Goal: Transaction & Acquisition: Purchase product/service

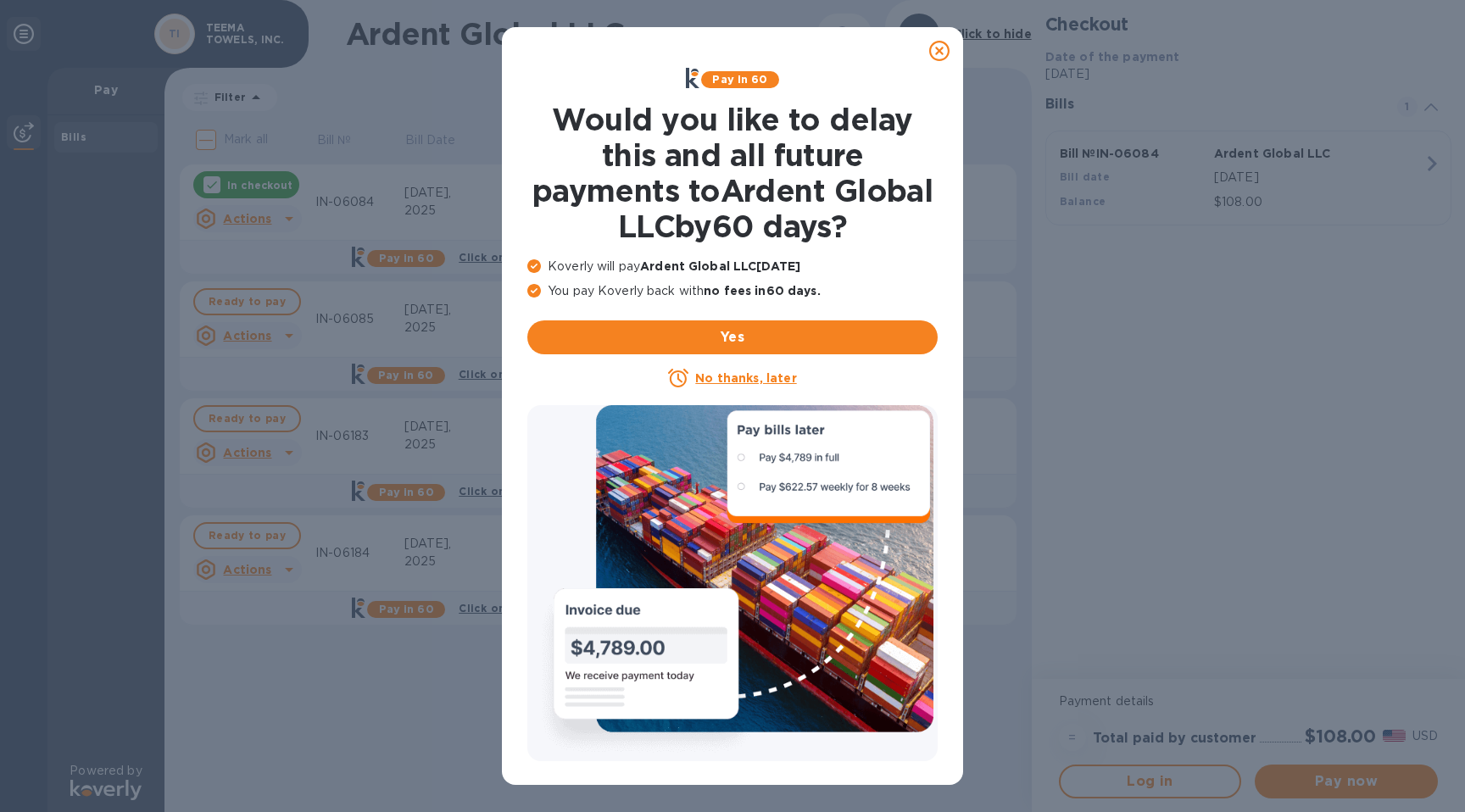
click at [935, 53] on icon at bounding box center [939, 51] width 20 height 20
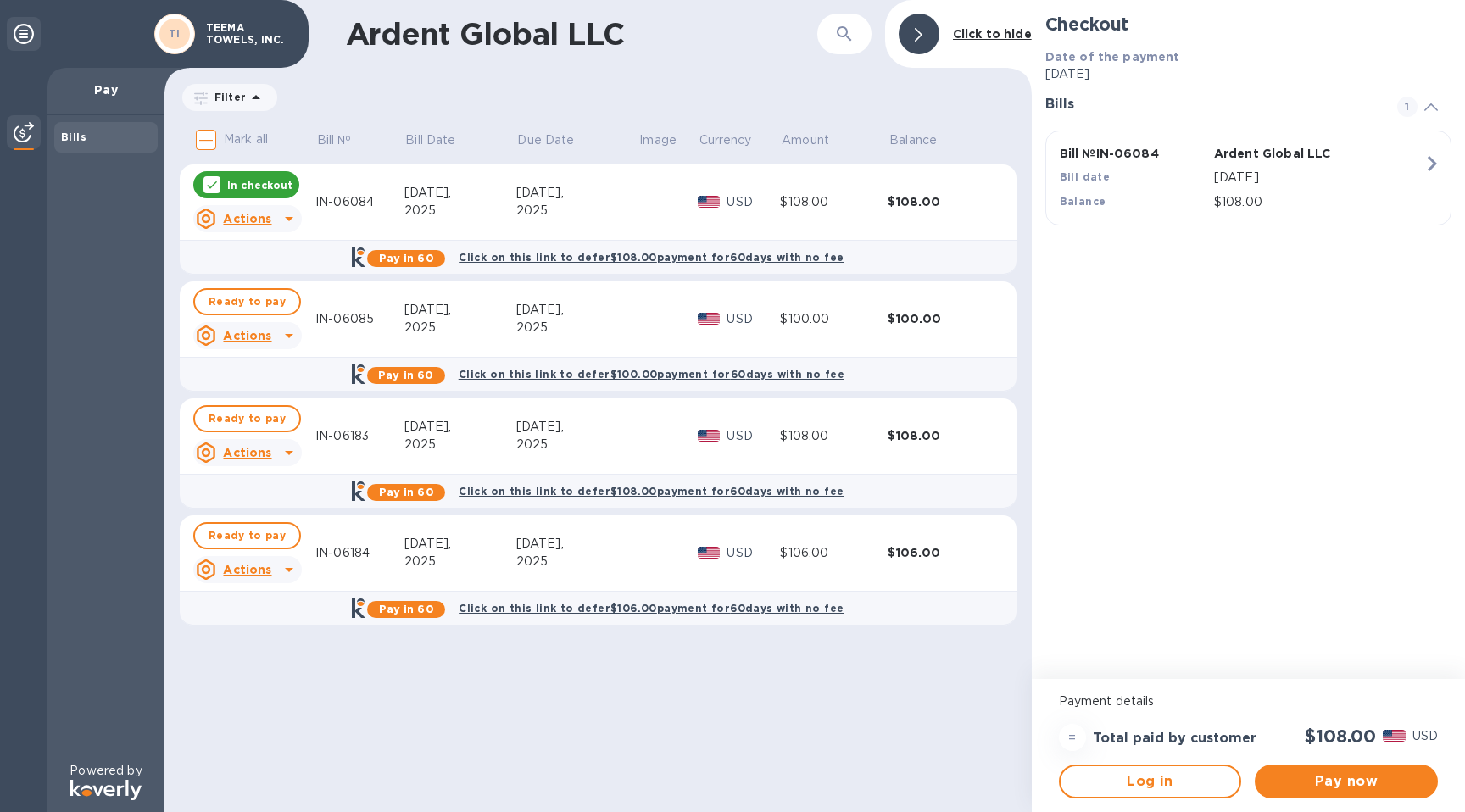
click at [204, 138] on input "Mark all" at bounding box center [206, 139] width 36 height 36
checkbox input "true"
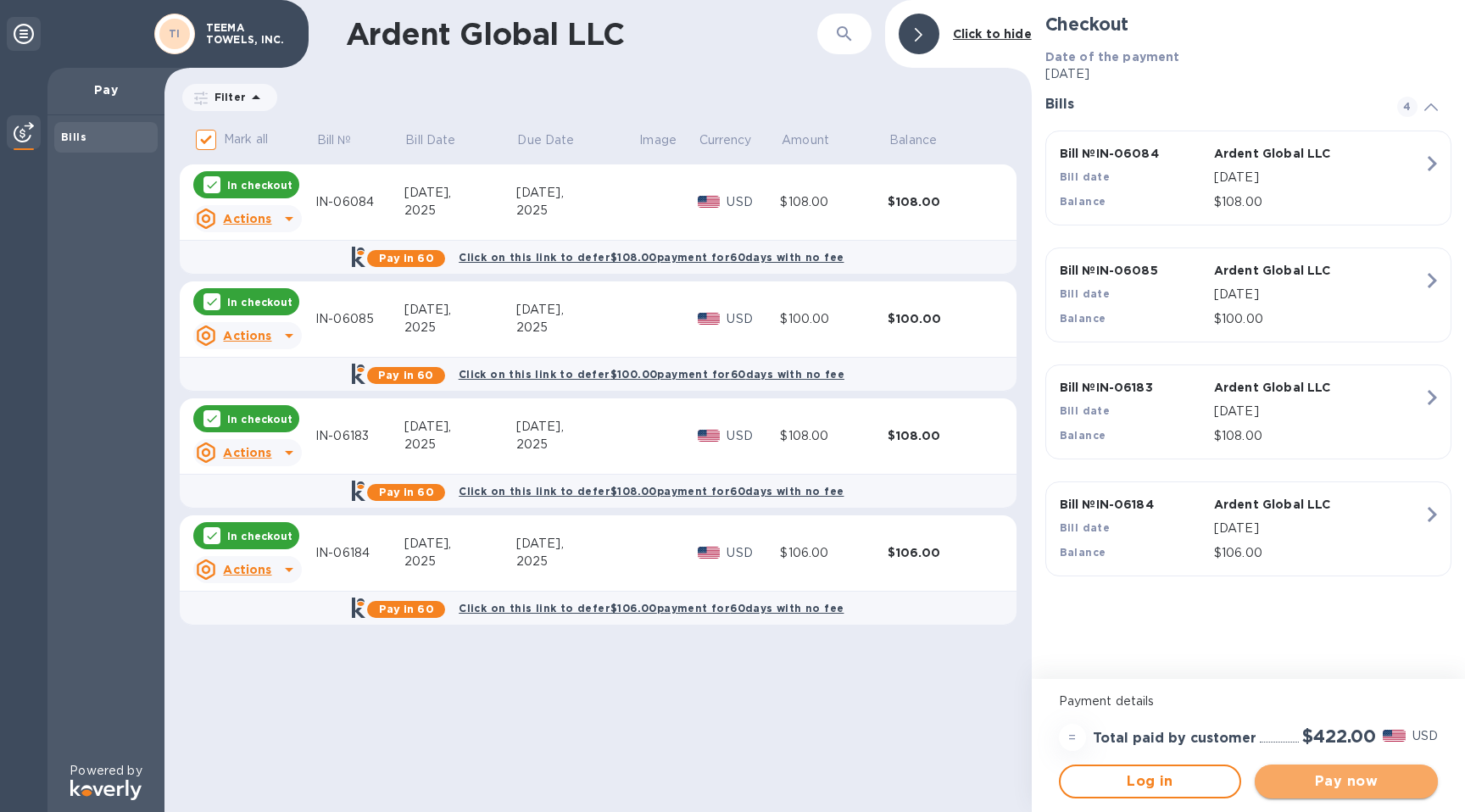
click at [1388, 791] on span "Pay now" at bounding box center [1346, 781] width 156 height 20
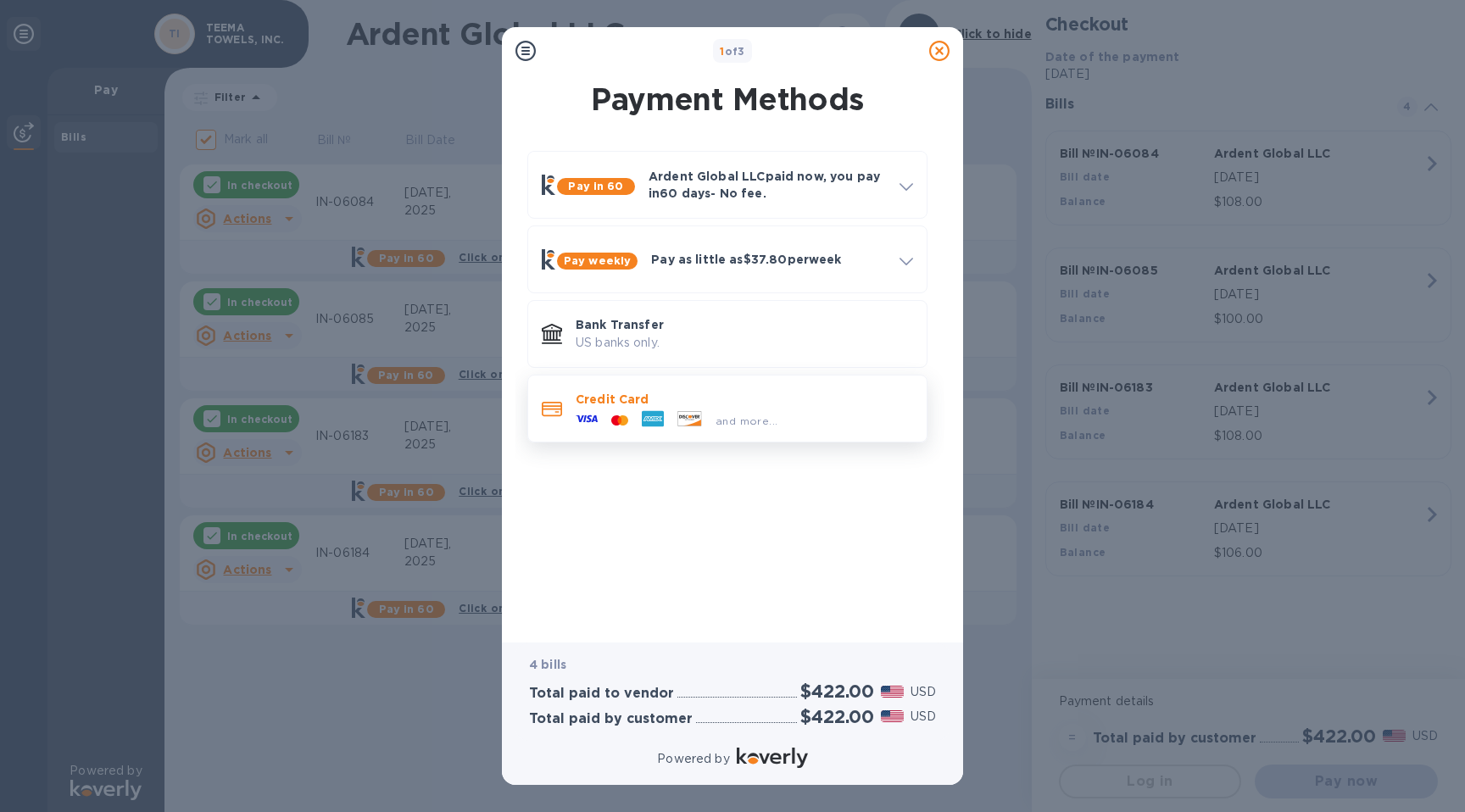
click at [737, 422] on span "and more..." at bounding box center [746, 421] width 62 height 12
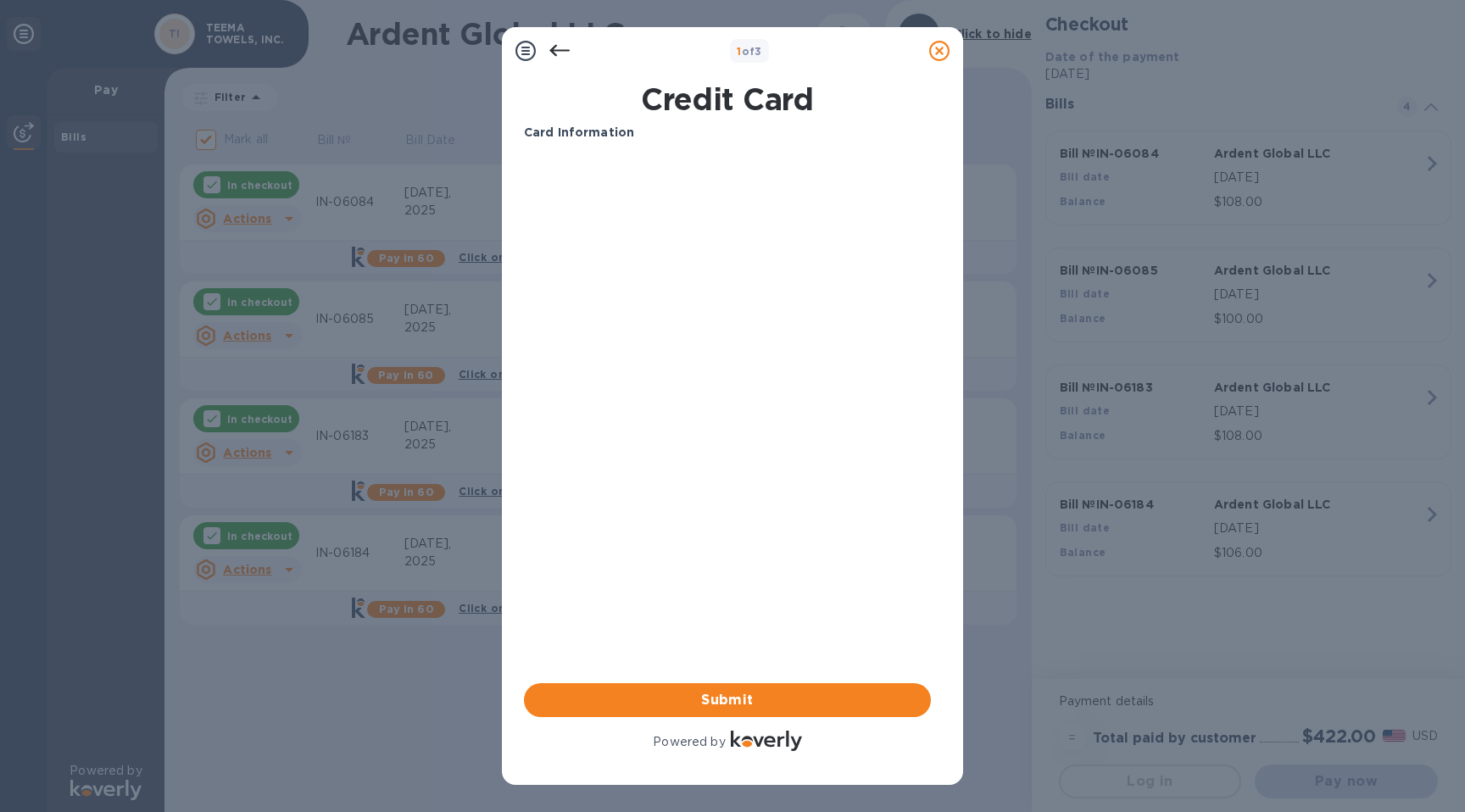
click at [717, 139] on p "Card Information" at bounding box center [728, 132] width 407 height 18
click at [561, 46] on icon at bounding box center [559, 51] width 20 height 20
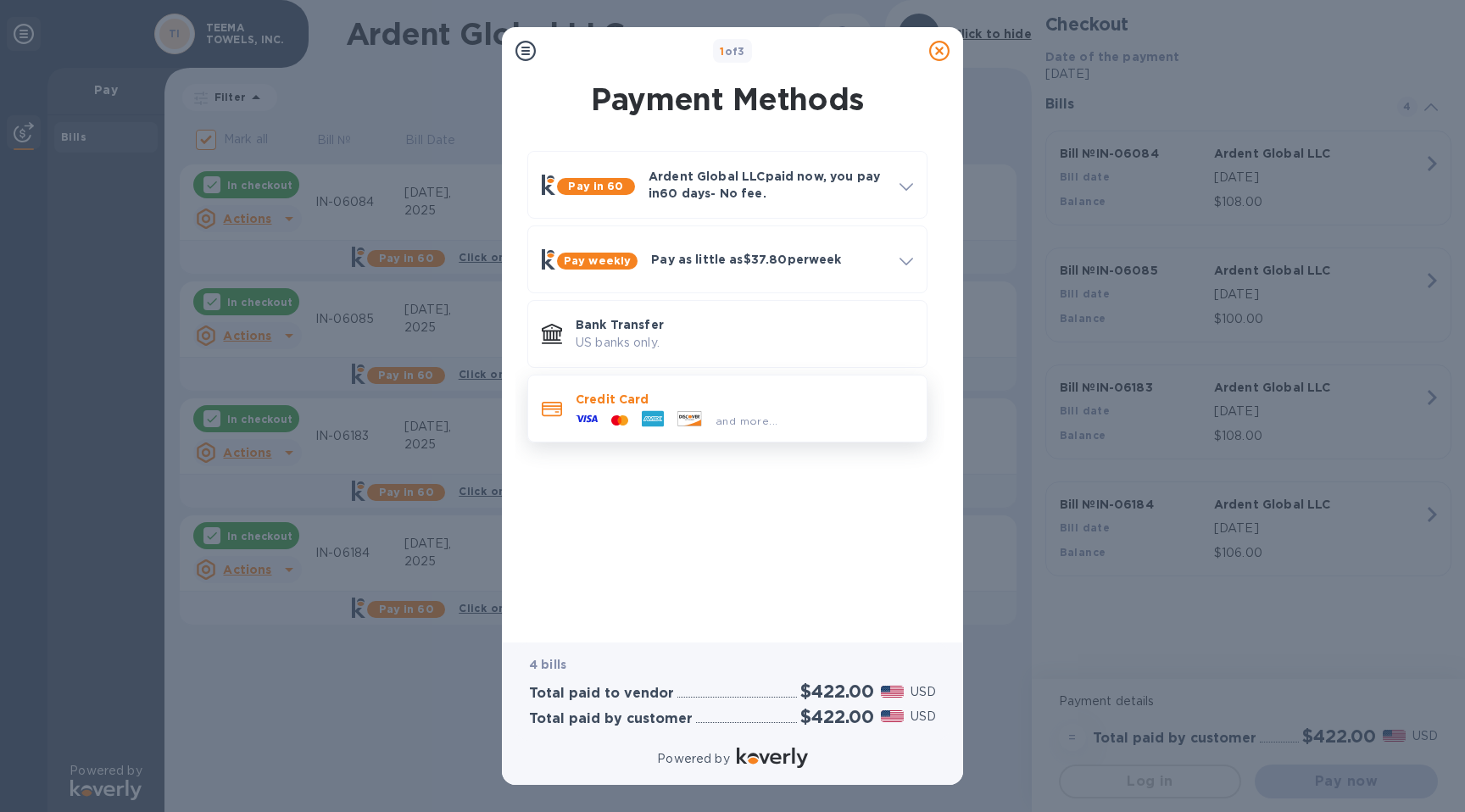
click at [698, 405] on p "Credit Card" at bounding box center [744, 399] width 338 height 17
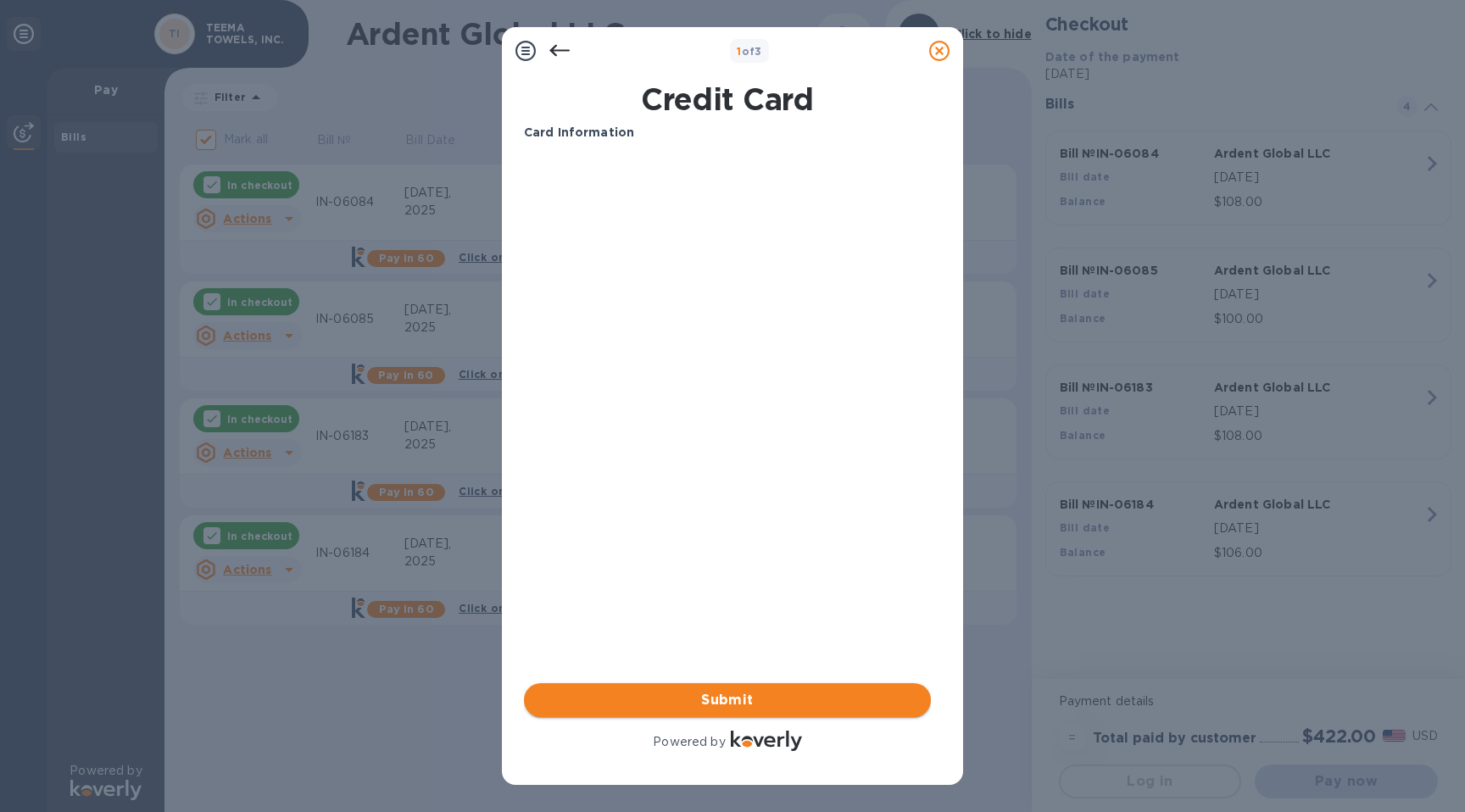
click at [694, 705] on span "Submit" at bounding box center [727, 700] width 379 height 20
click at [560, 53] on icon at bounding box center [559, 51] width 20 height 20
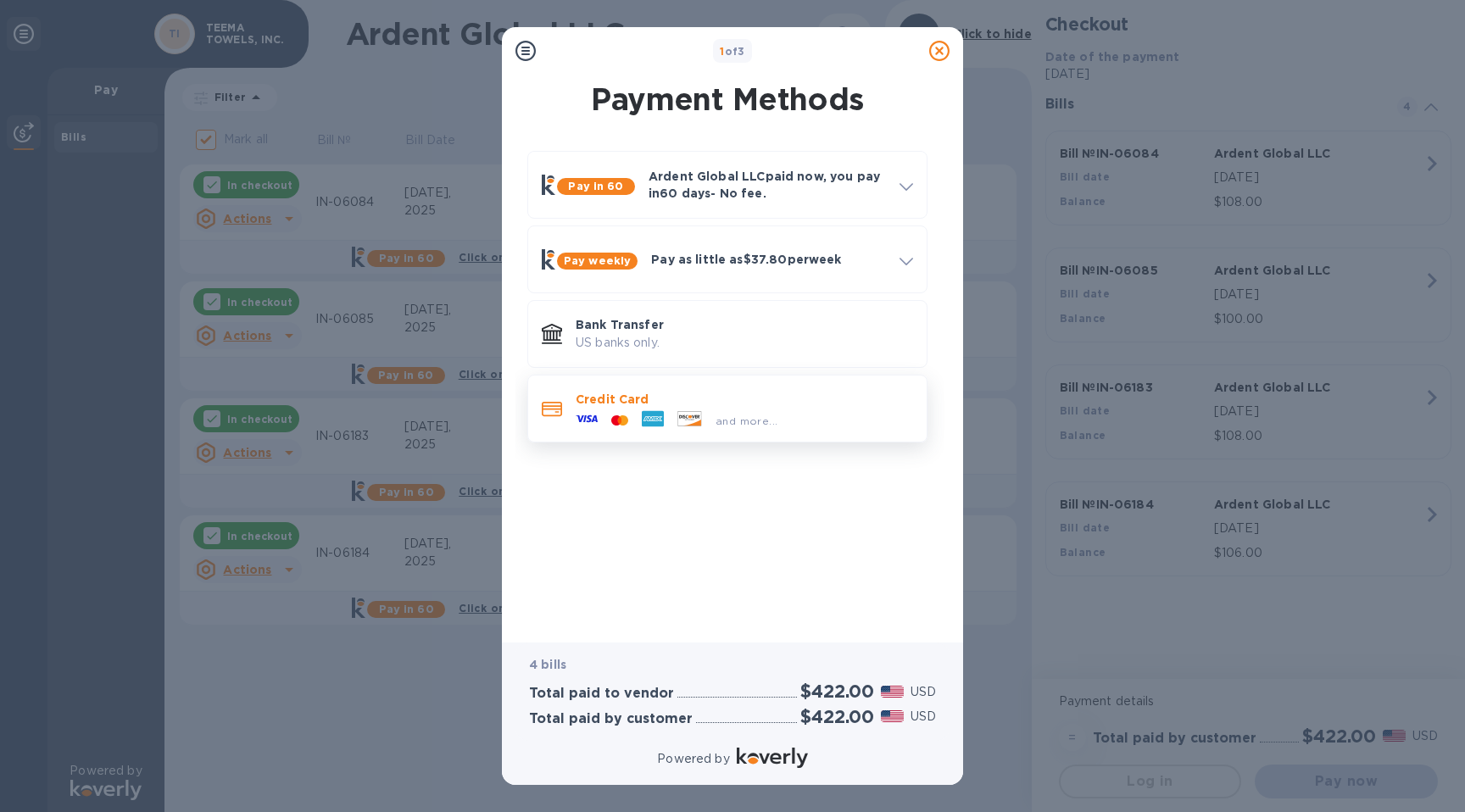
click at [827, 397] on p "Credit Card" at bounding box center [744, 399] width 338 height 17
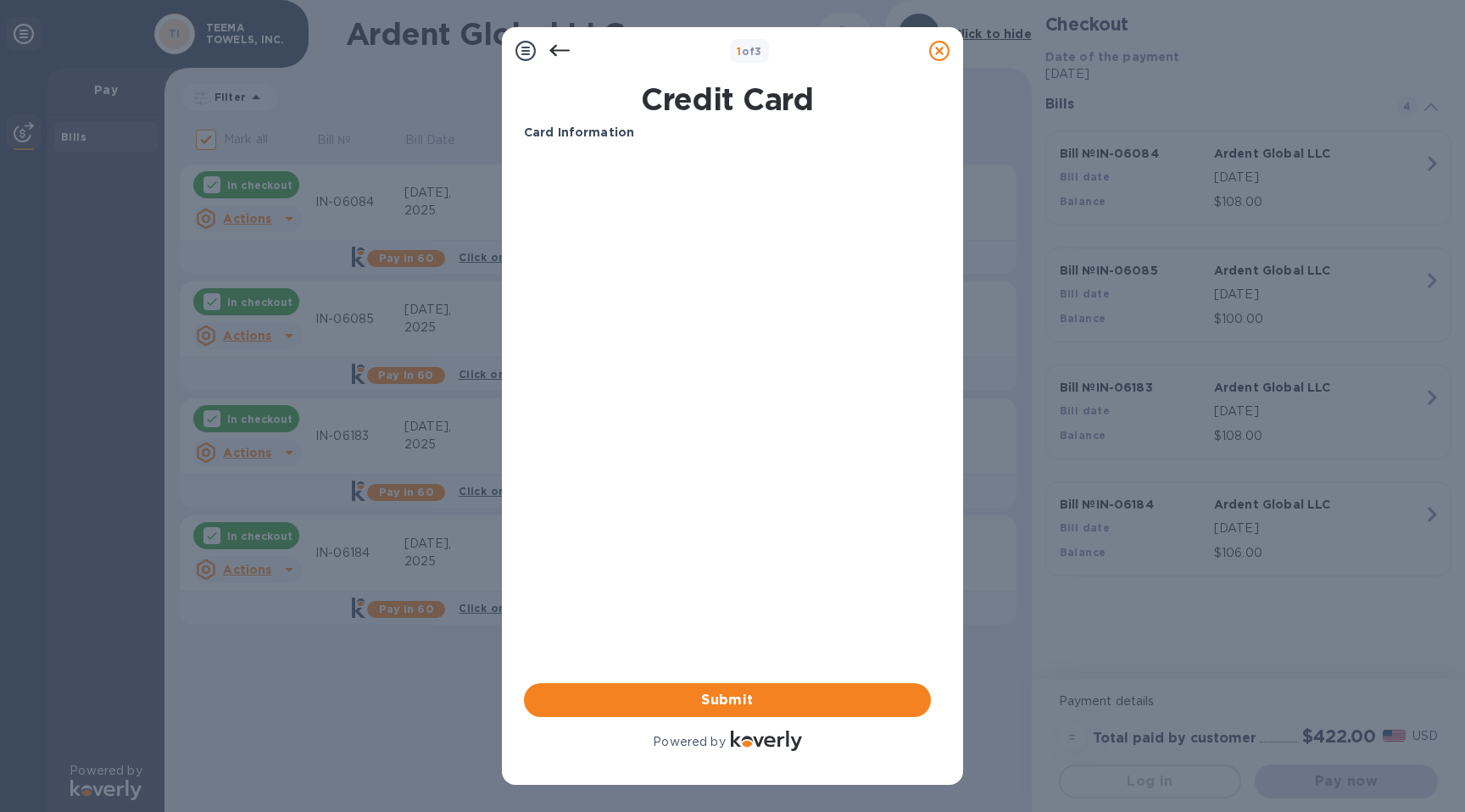
click at [563, 42] on icon at bounding box center [559, 51] width 20 height 20
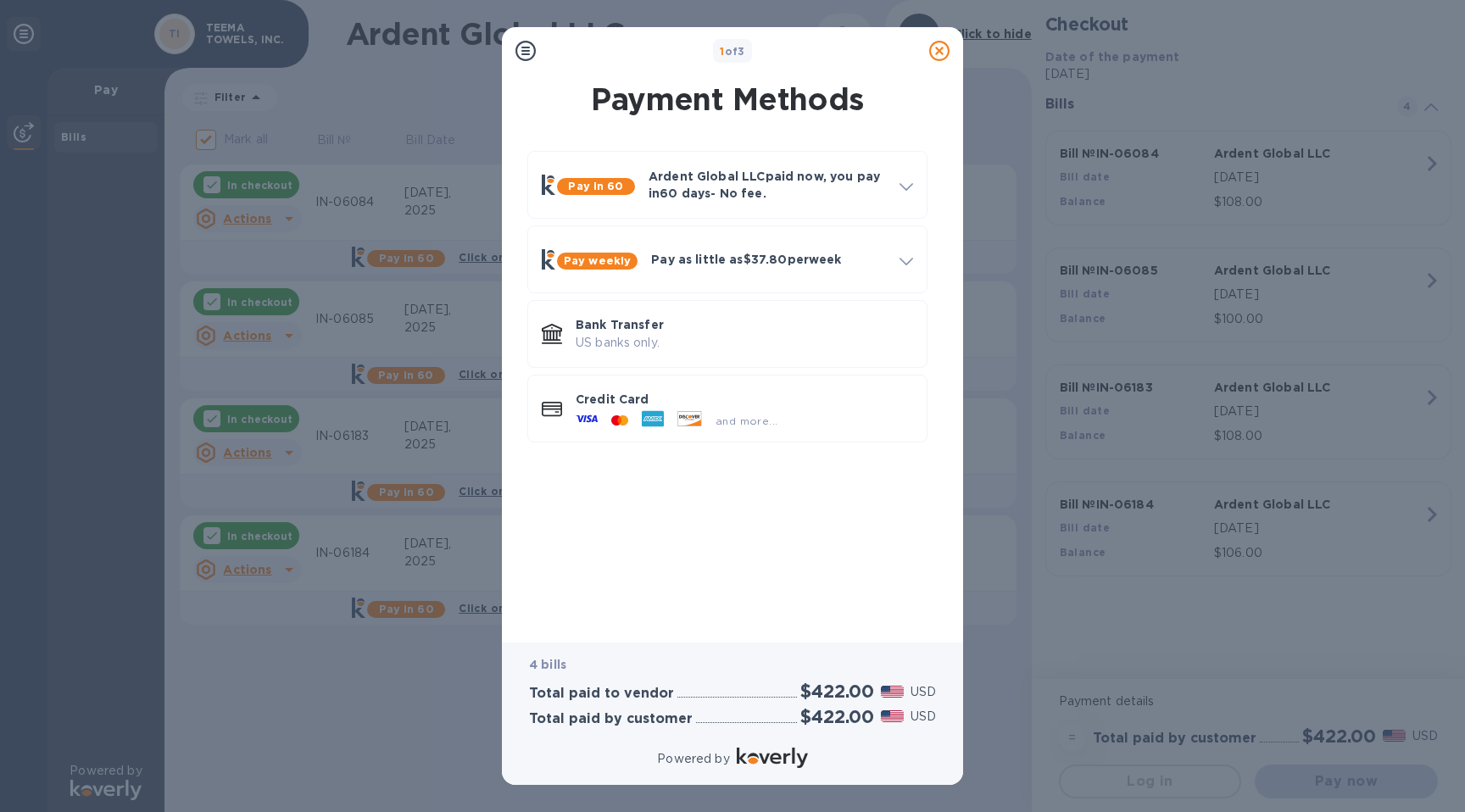
click at [609, 294] on div "Pay weekly Pay as little as $37.80 per week How it works Split payments into sm…" at bounding box center [728, 259] width 407 height 75
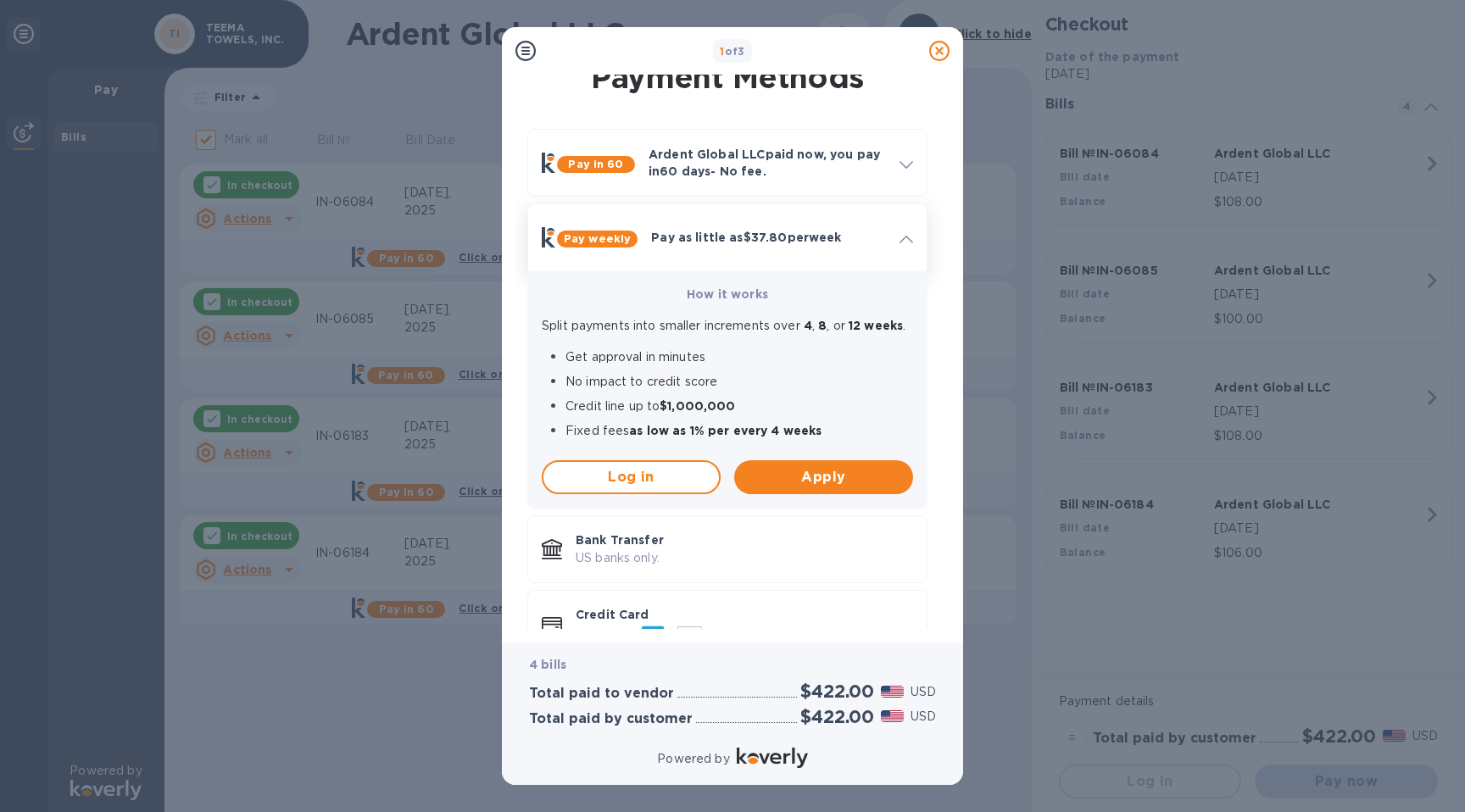
scroll to position [25, 0]
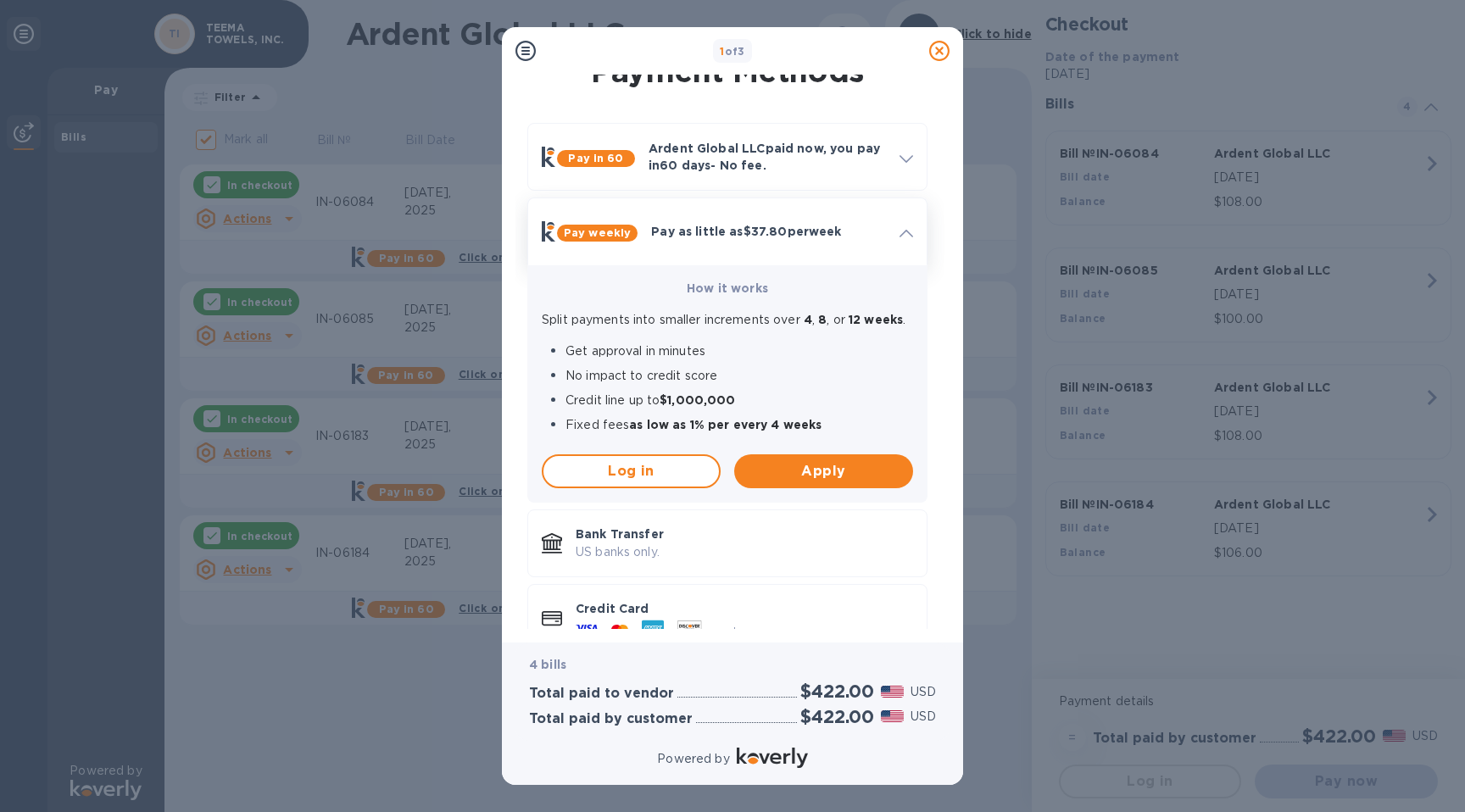
click at [721, 220] on div "Pay as little as $37.80 per week" at bounding box center [768, 231] width 249 height 30
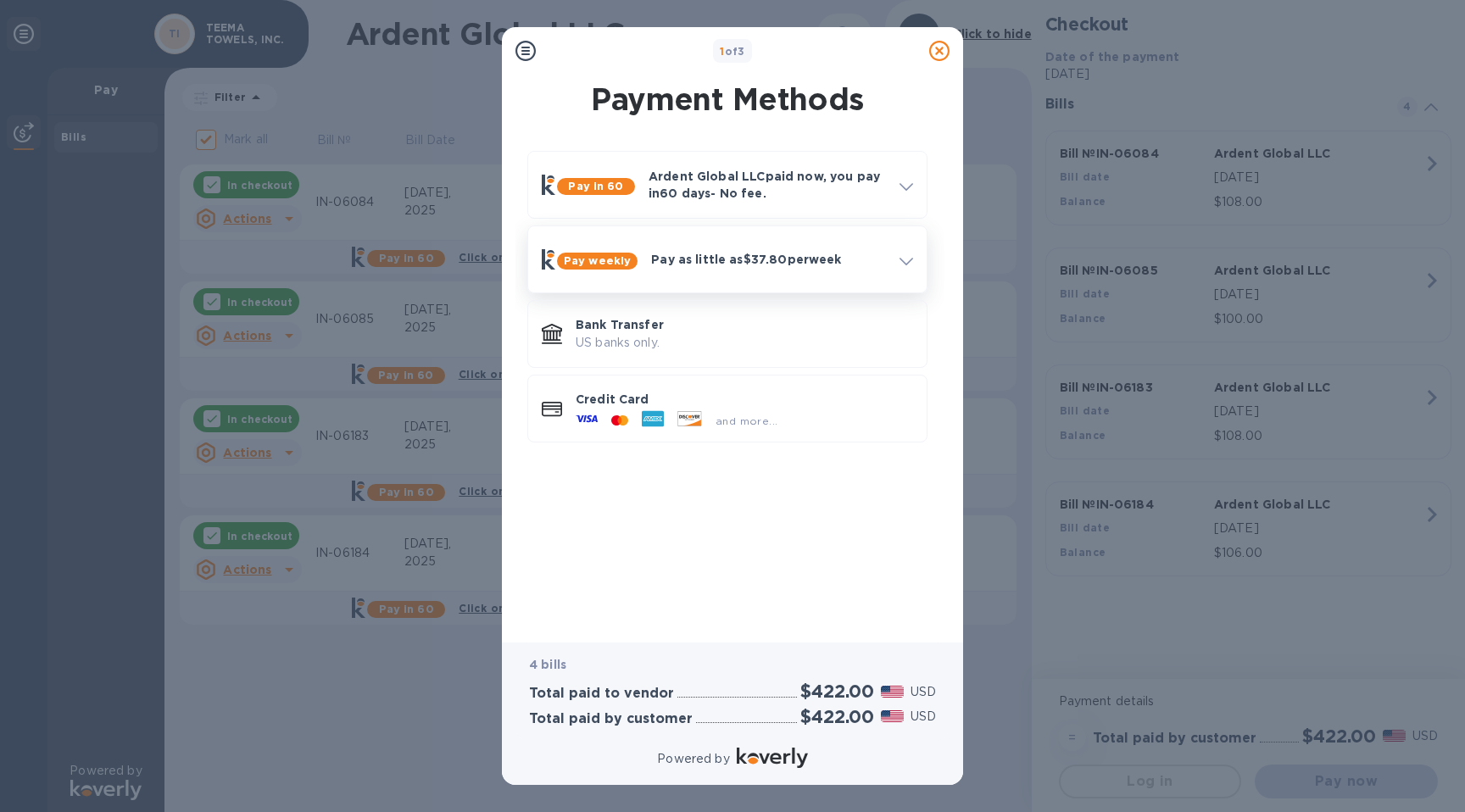
scroll to position [0, 0]
click at [720, 347] on p "US banks only." at bounding box center [744, 343] width 338 height 18
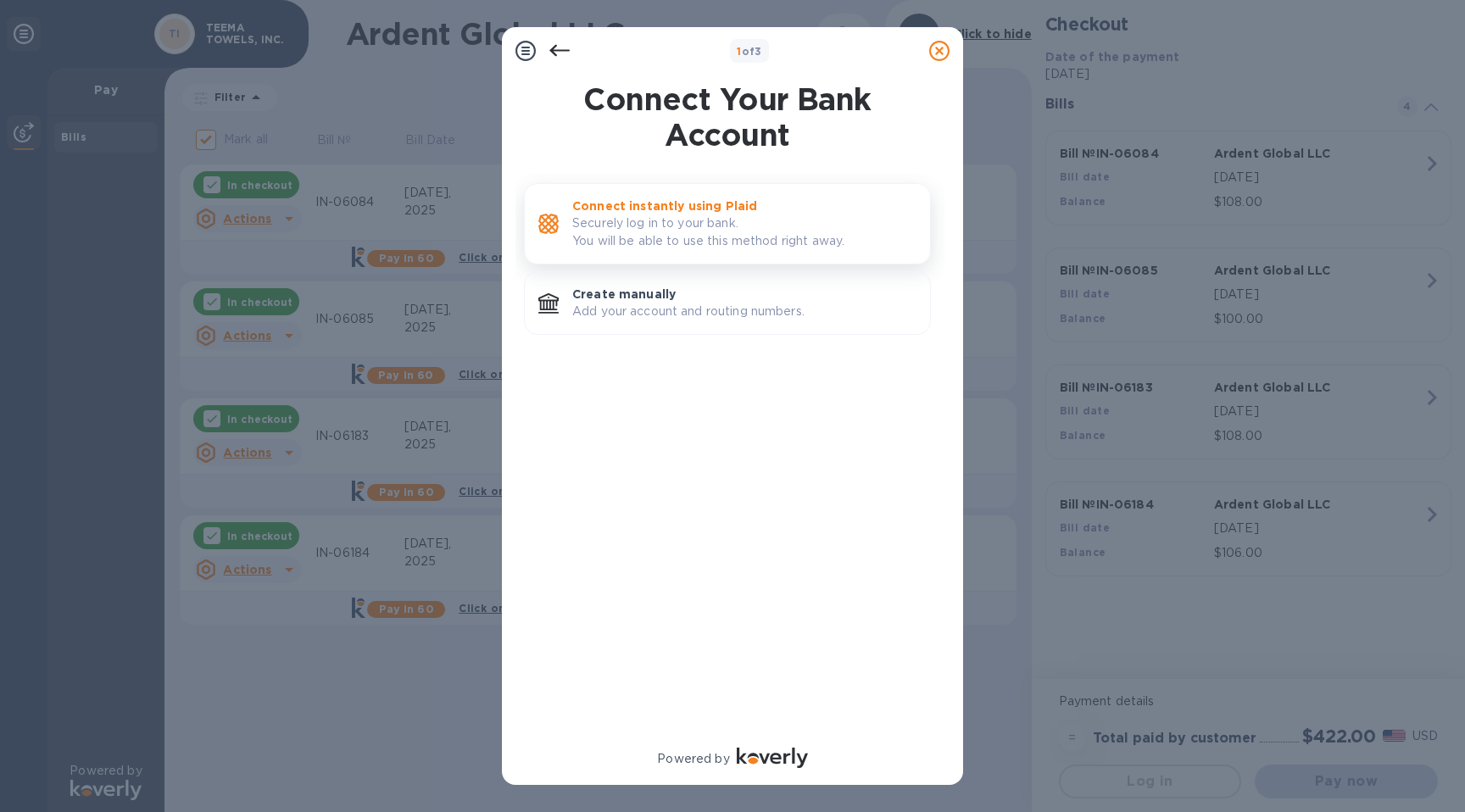
click at [702, 212] on p "Connect instantly using Plaid" at bounding box center [744, 205] width 344 height 17
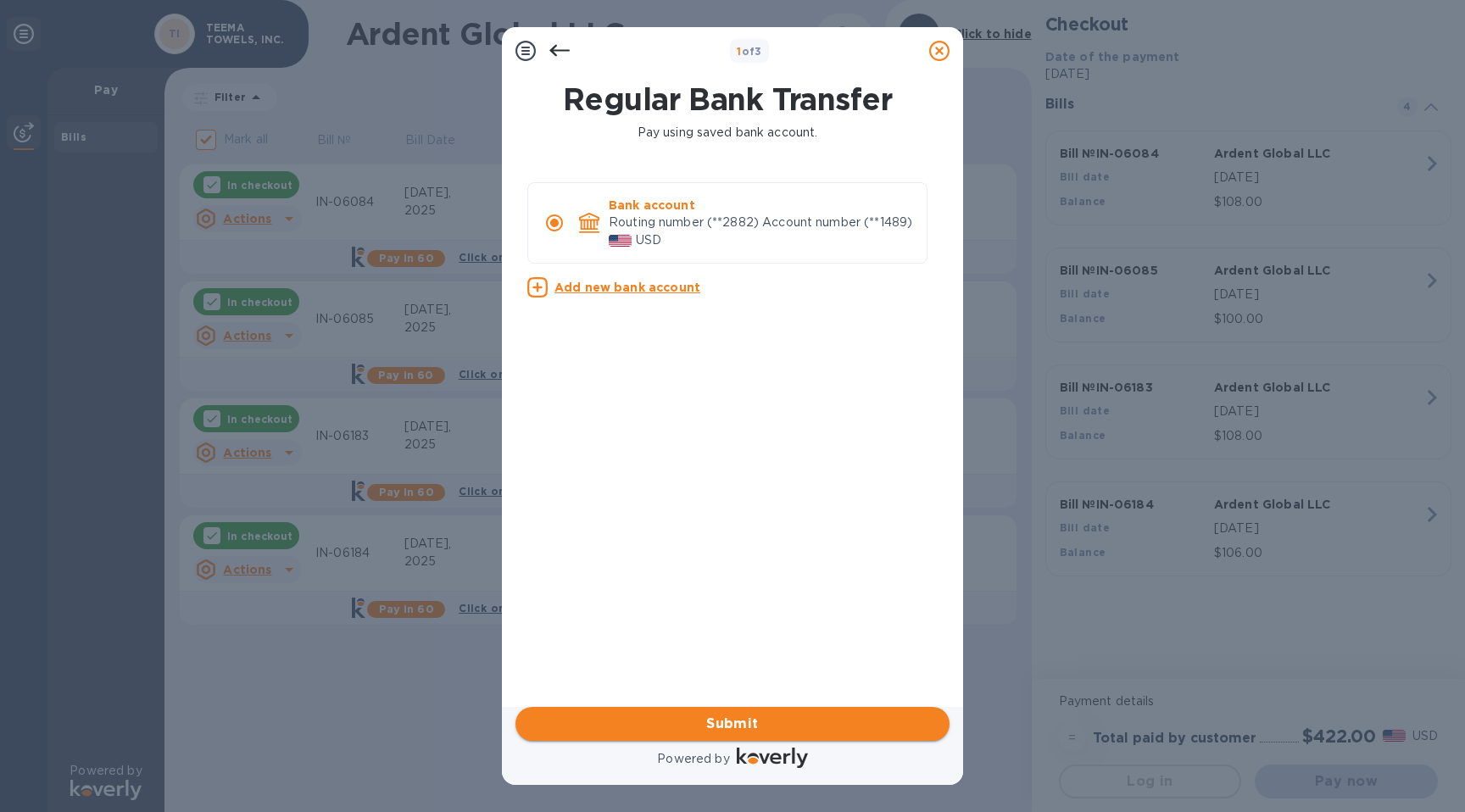
click at [799, 723] on span "Submit" at bounding box center [732, 723] width 407 height 20
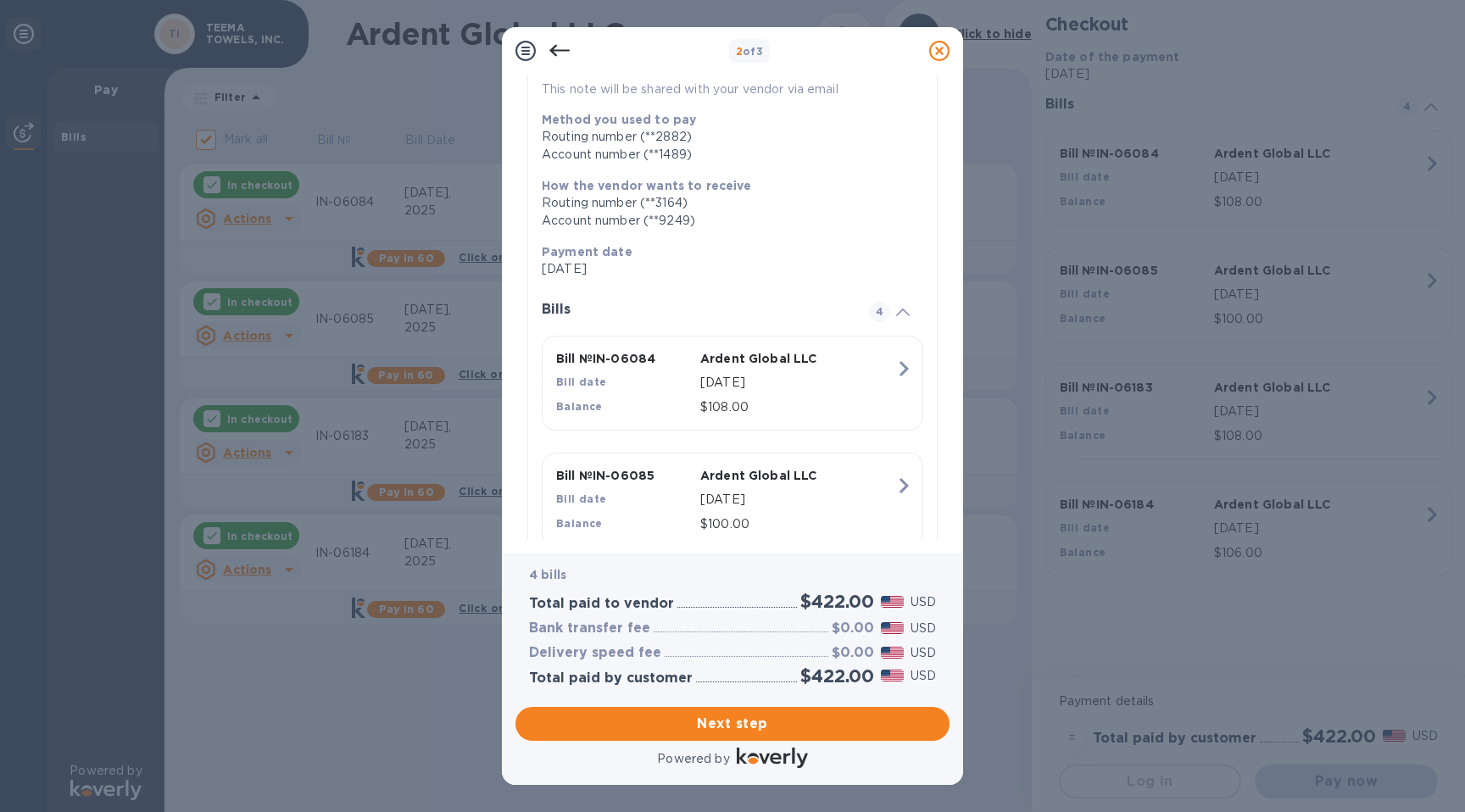
scroll to position [236, 0]
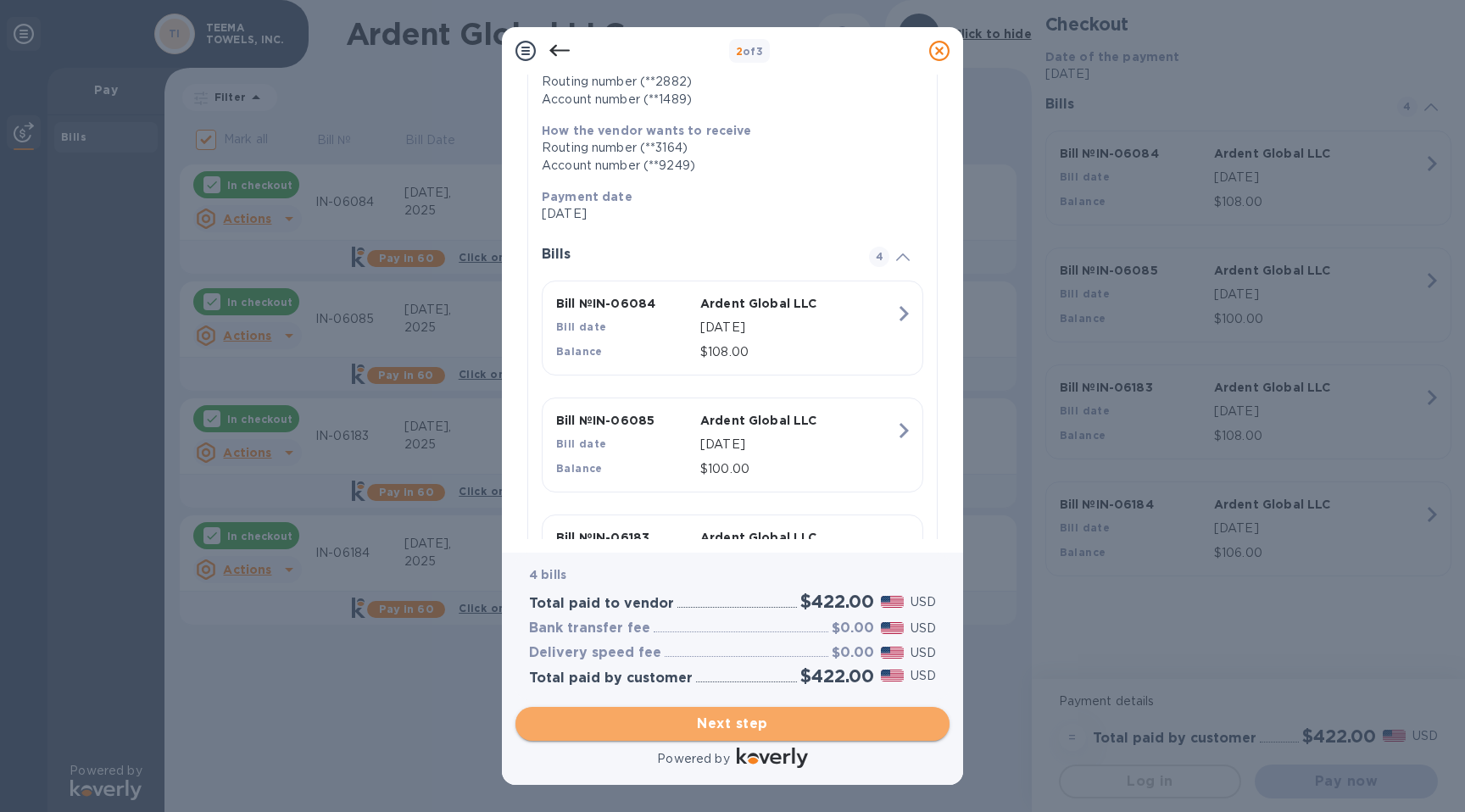
click at [689, 725] on span "Next step" at bounding box center [732, 723] width 407 height 20
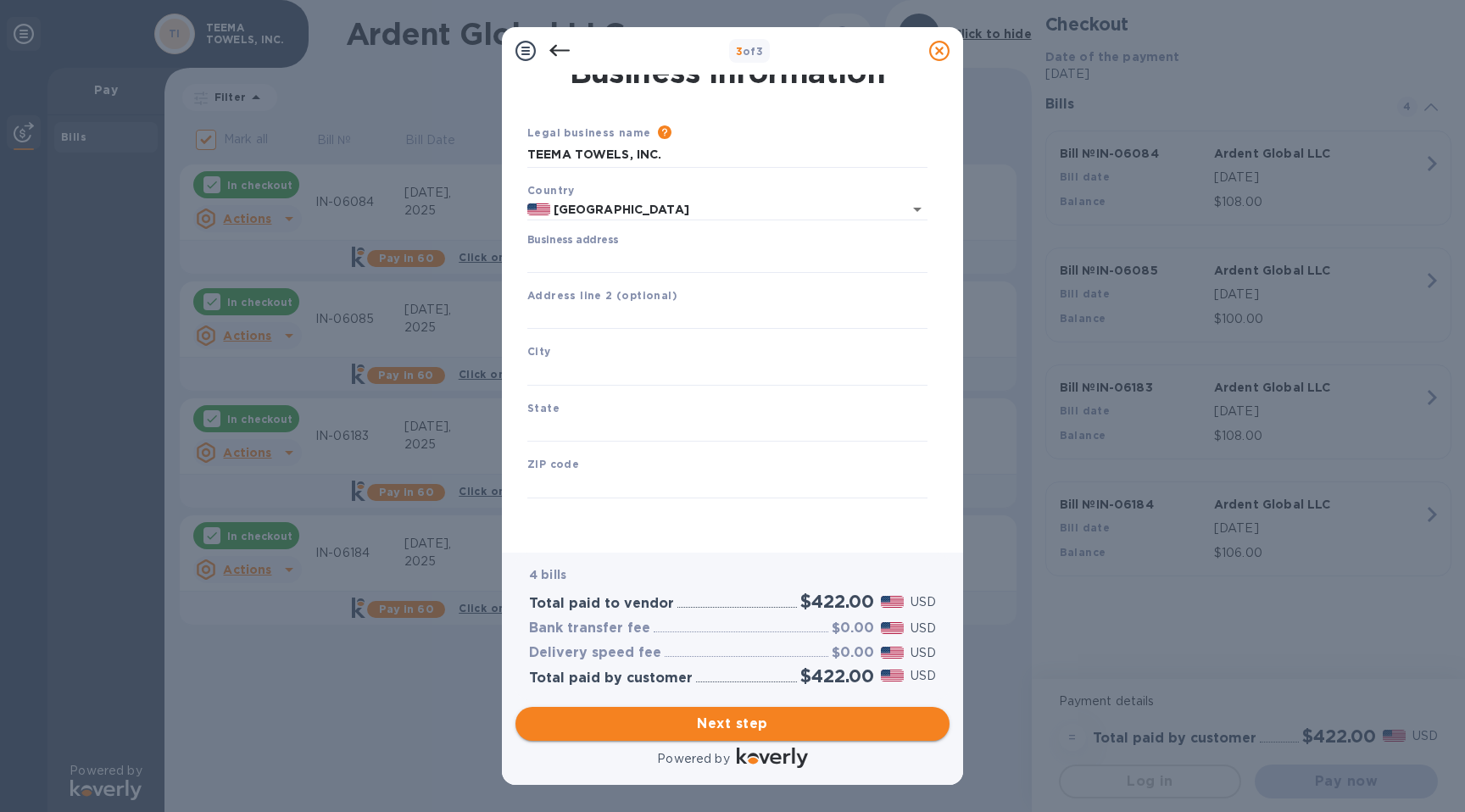
scroll to position [19, 0]
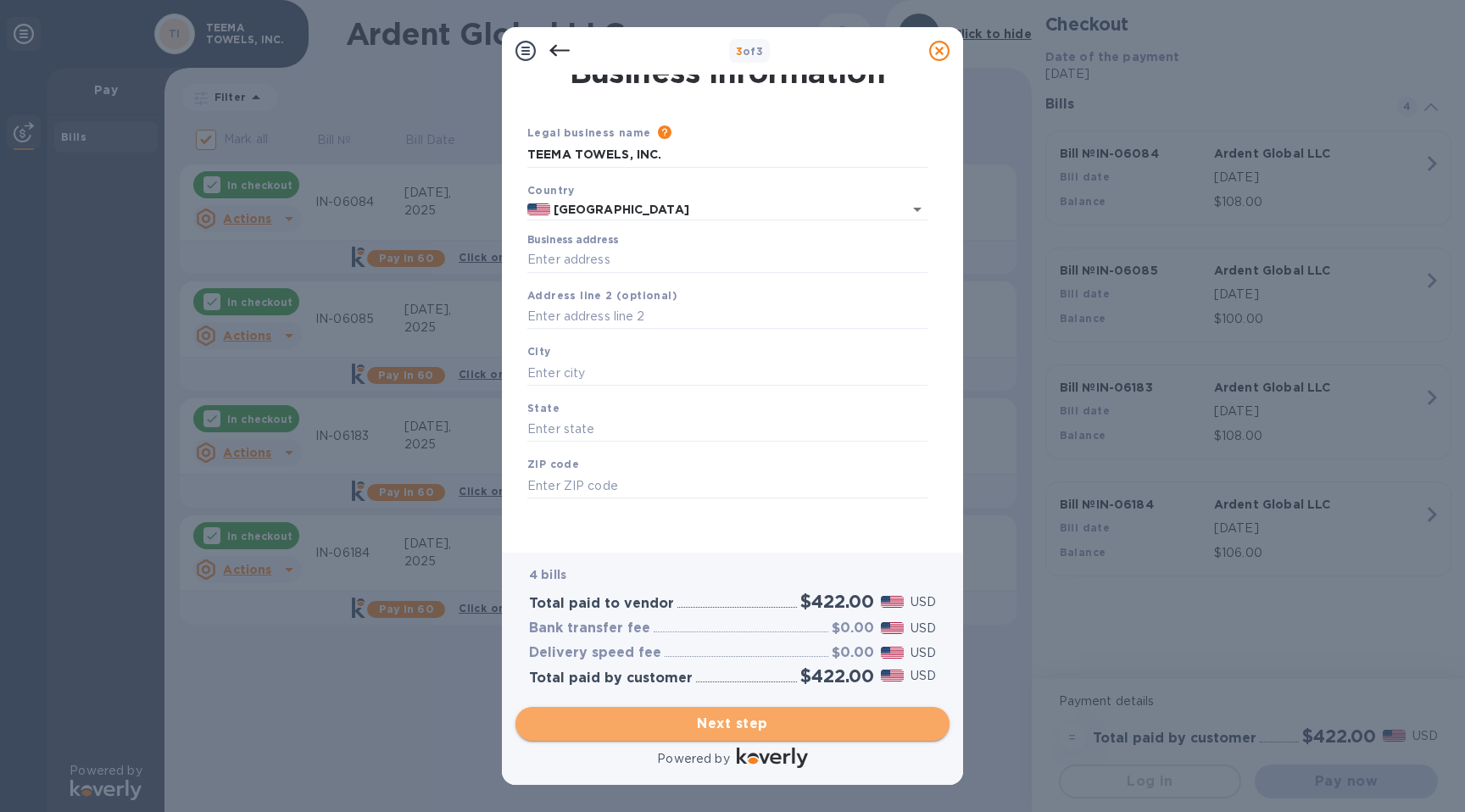
click at [689, 725] on span "Next step" at bounding box center [732, 723] width 407 height 20
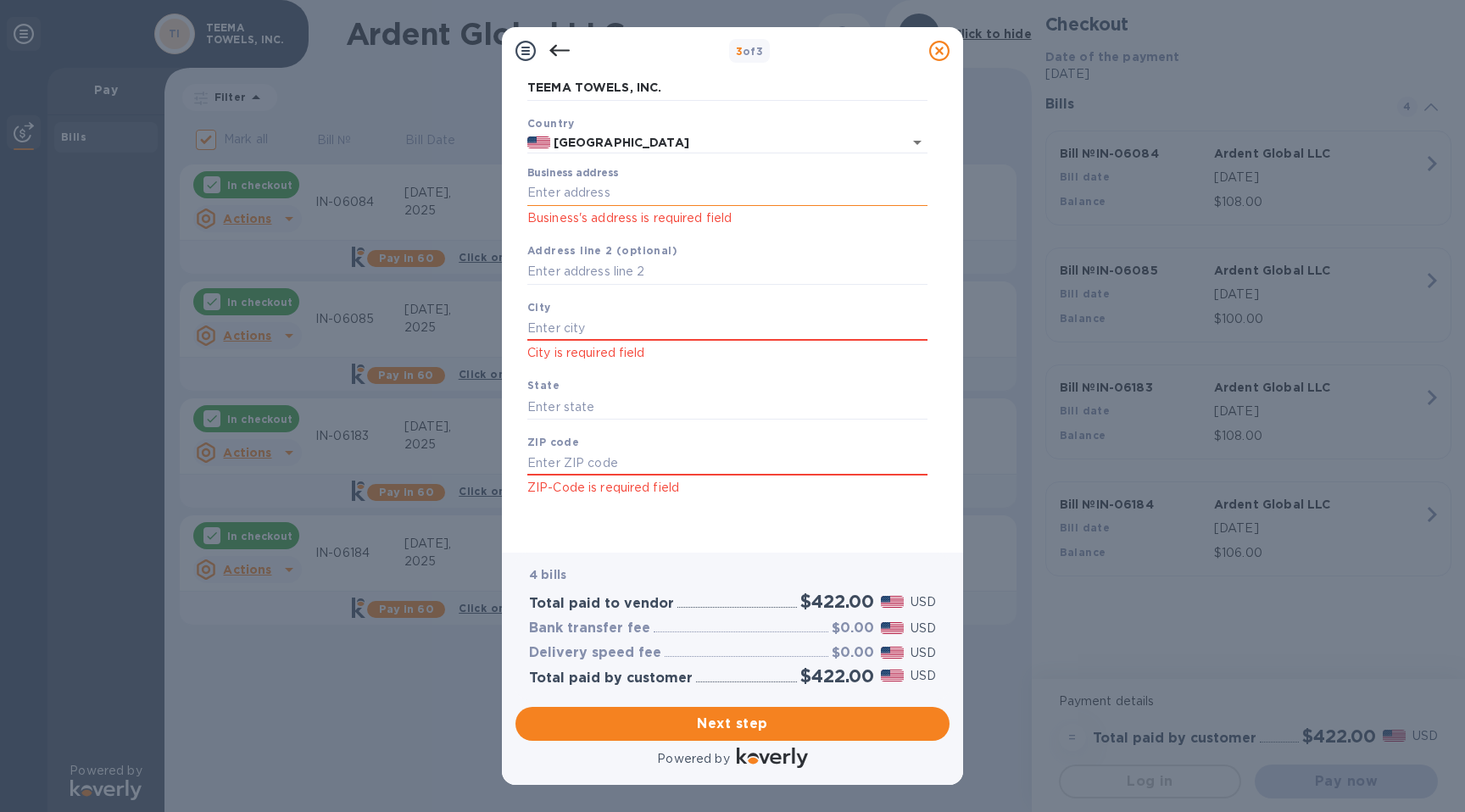
click at [674, 186] on input "Business address" at bounding box center [727, 193] width 400 height 26
click at [827, 171] on div "Business address [STREET_ADDRESS][GEOGRAPHIC_DATA]'s address is required field" at bounding box center [727, 197] width 400 height 61
click at [816, 184] on input "[STREET_ADDRESS]" at bounding box center [727, 193] width 400 height 26
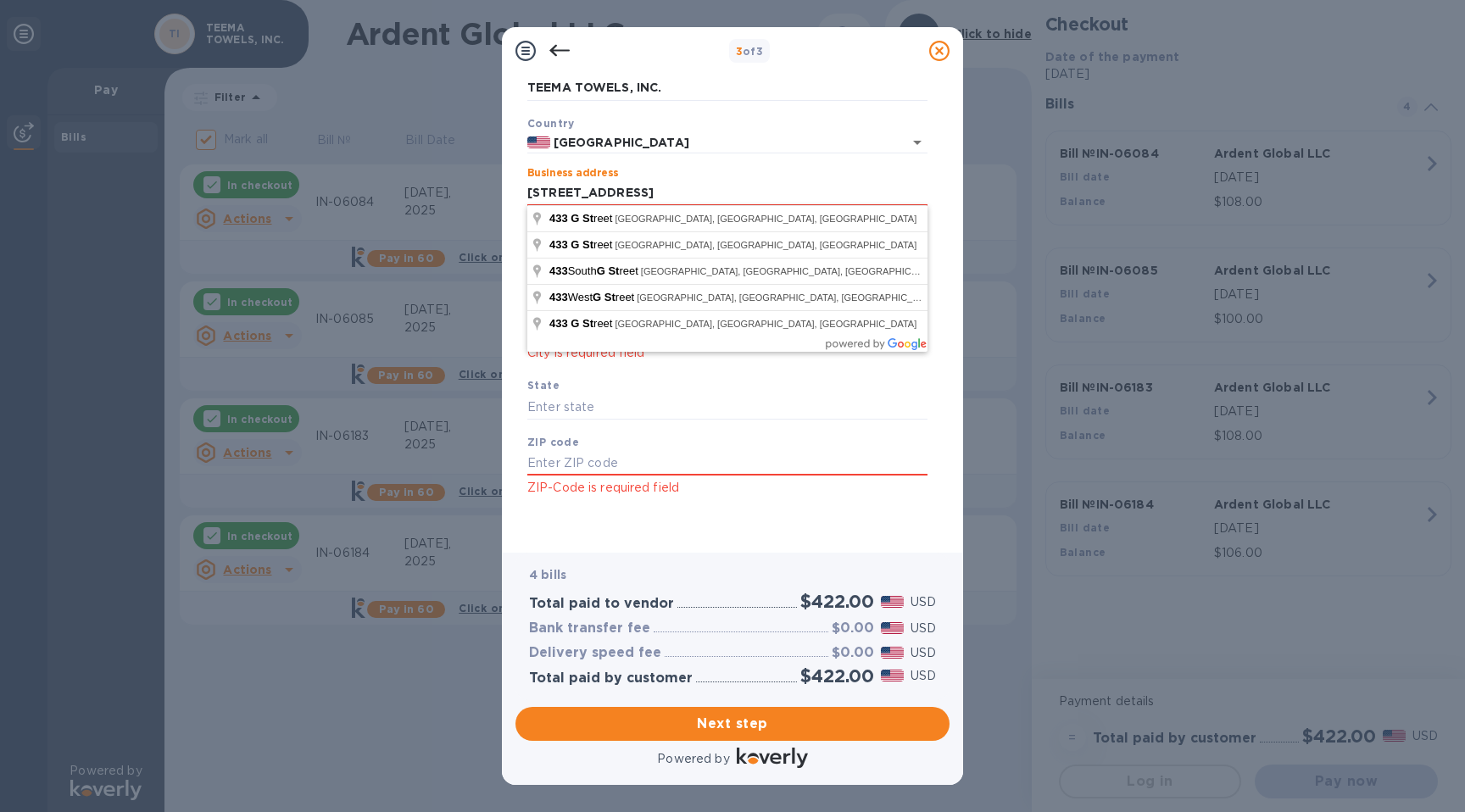
type input "[STREET_ADDRESS]"
type input "Chula Vista"
type input "CA"
type input "91910"
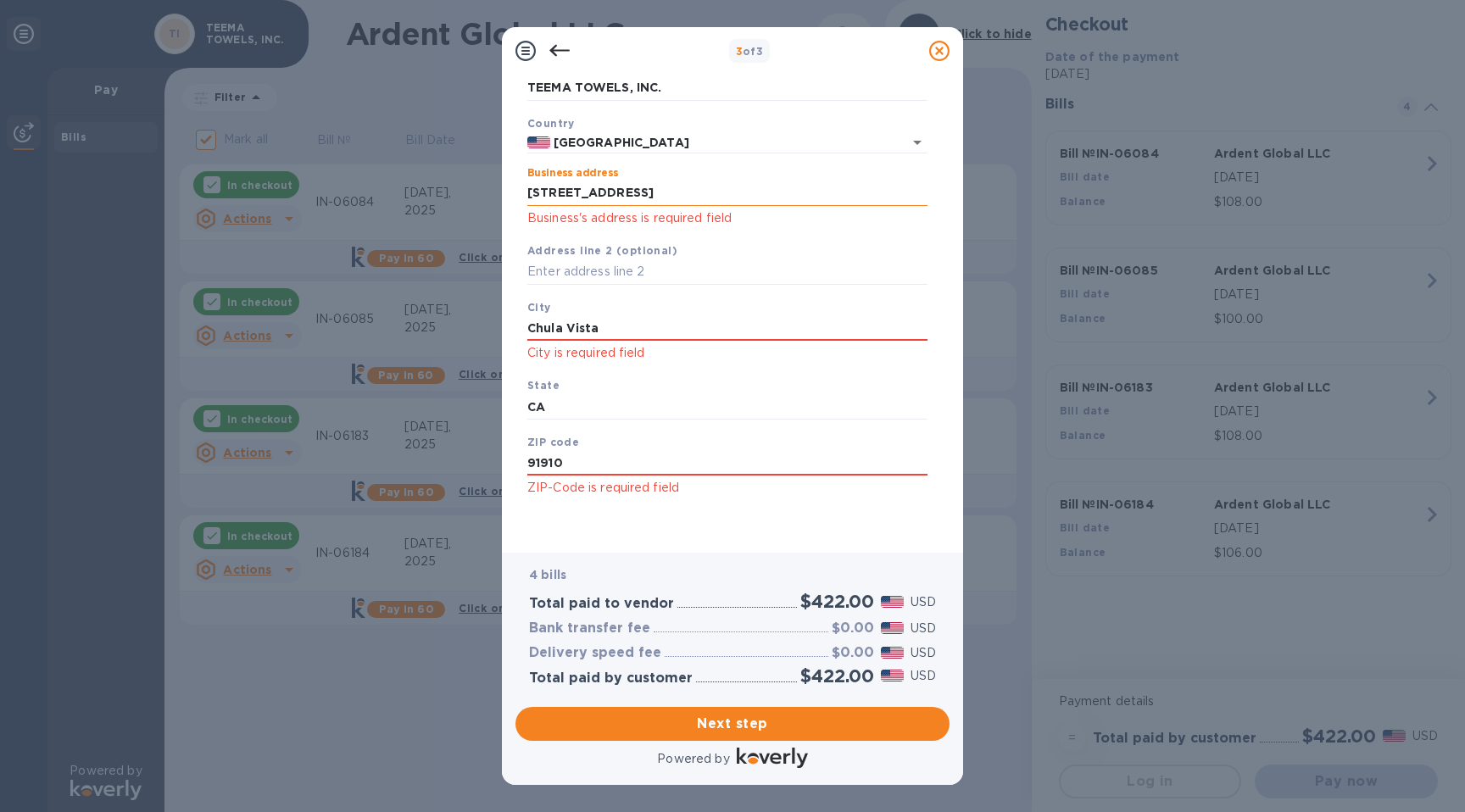
click at [731, 187] on input "[STREET_ADDRESS]" at bounding box center [727, 193] width 400 height 26
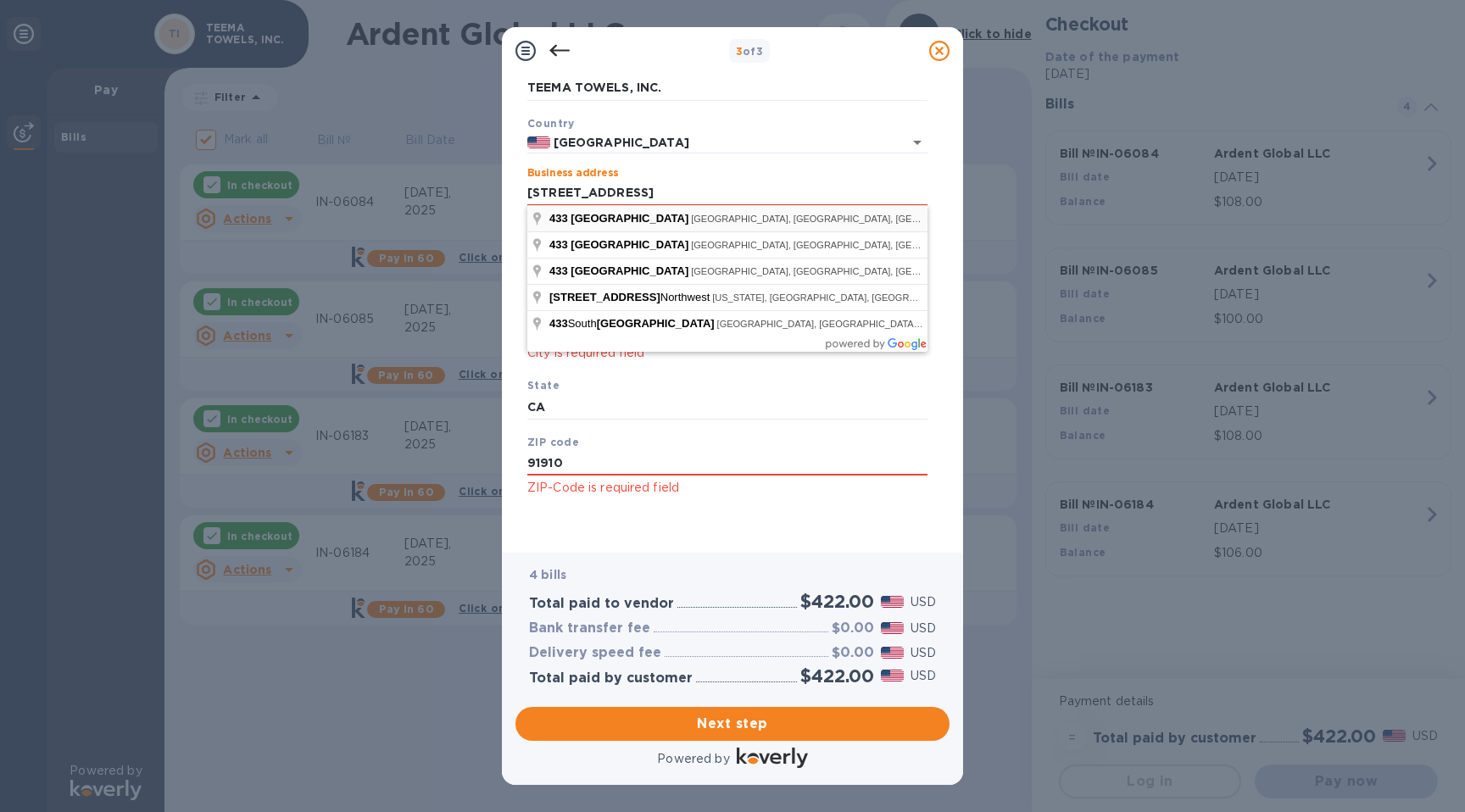
type input "[STREET_ADDRESS]"
type input "[GEOGRAPHIC_DATA]"
type input "92101"
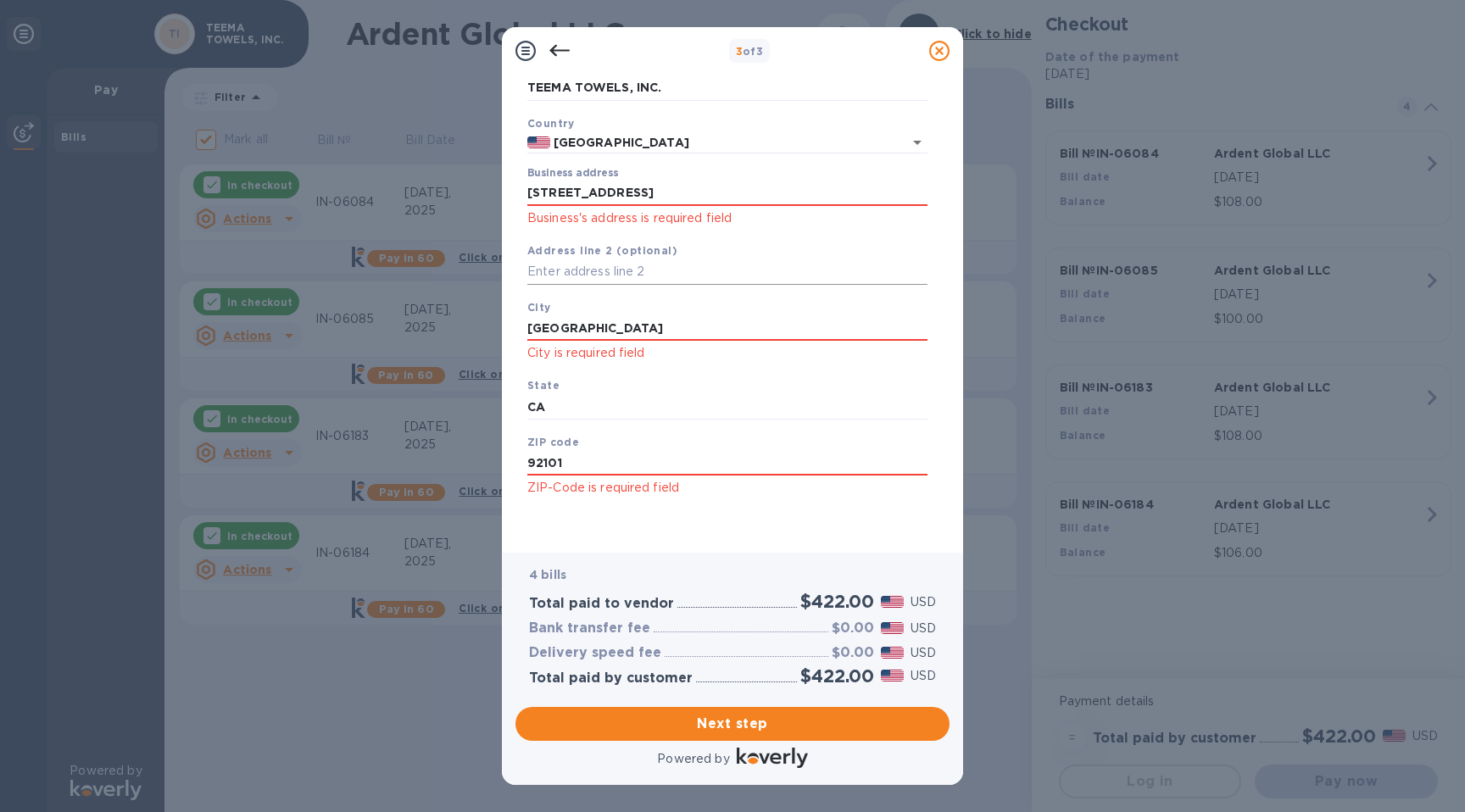
click at [592, 270] on input "text" at bounding box center [727, 272] width 400 height 26
type input "201"
click at [862, 541] on div "Business Information Legal business name Please provide the legal name that app…" at bounding box center [732, 314] width 461 height 478
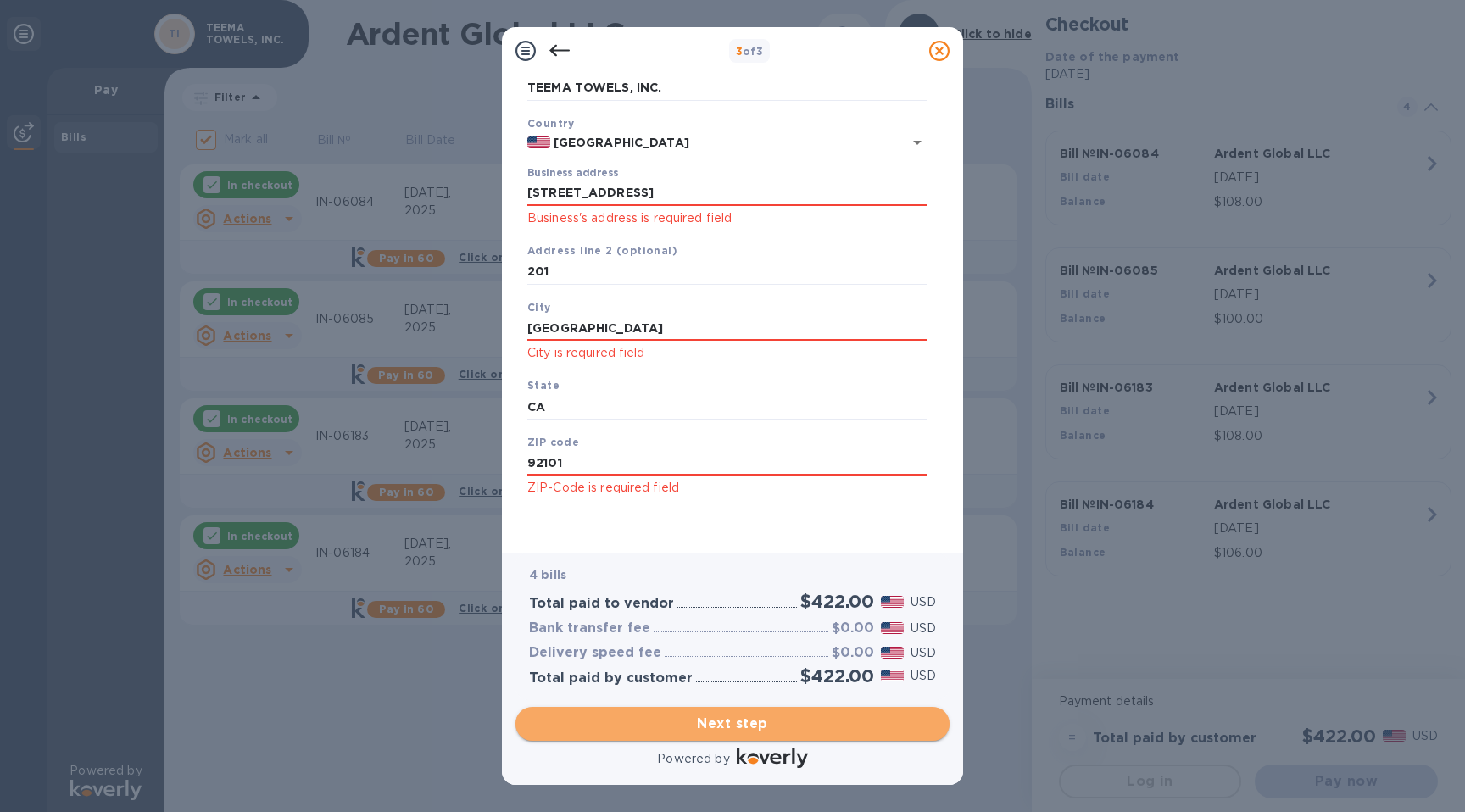
click at [809, 723] on span "Next step" at bounding box center [732, 723] width 407 height 20
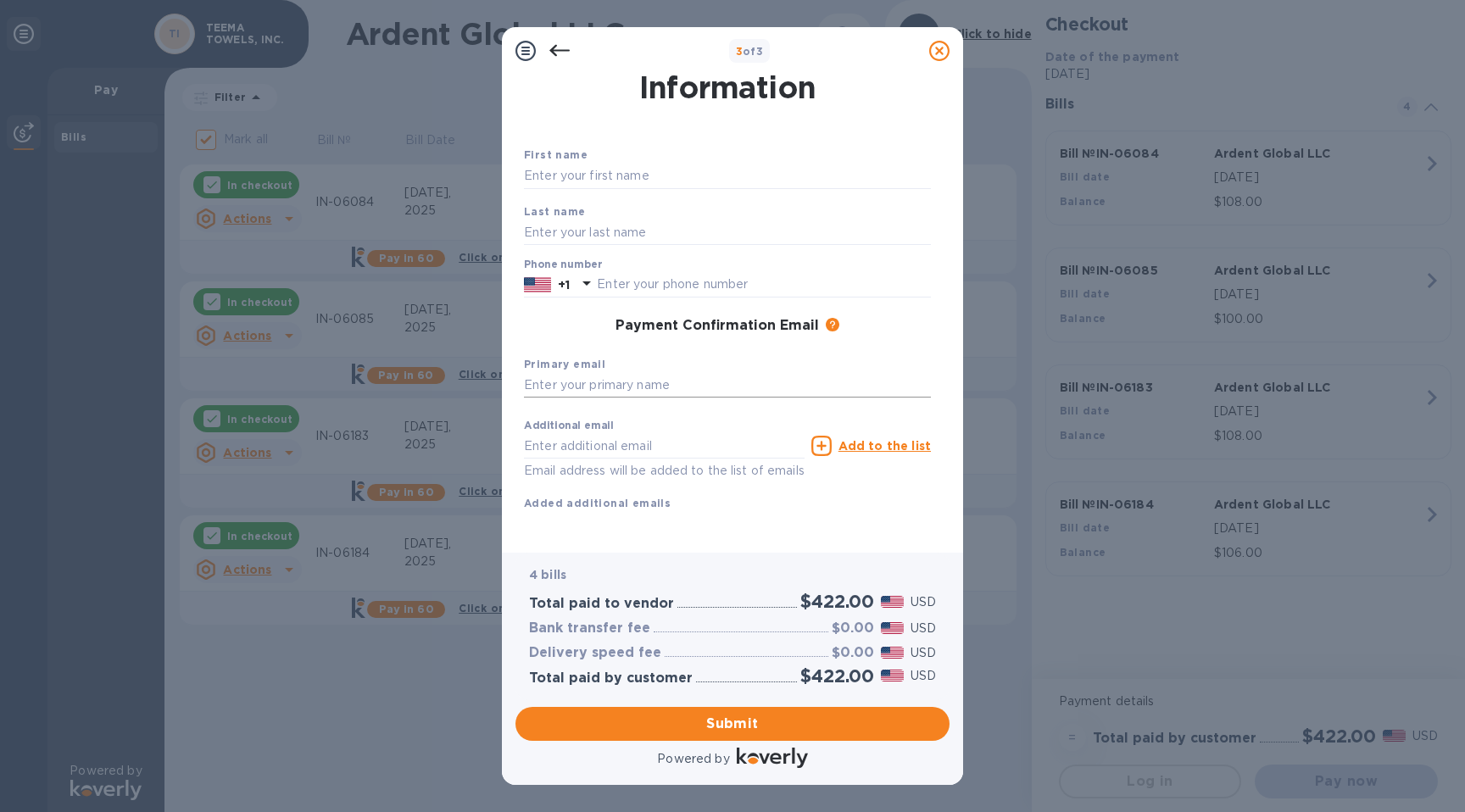
scroll to position [0, 0]
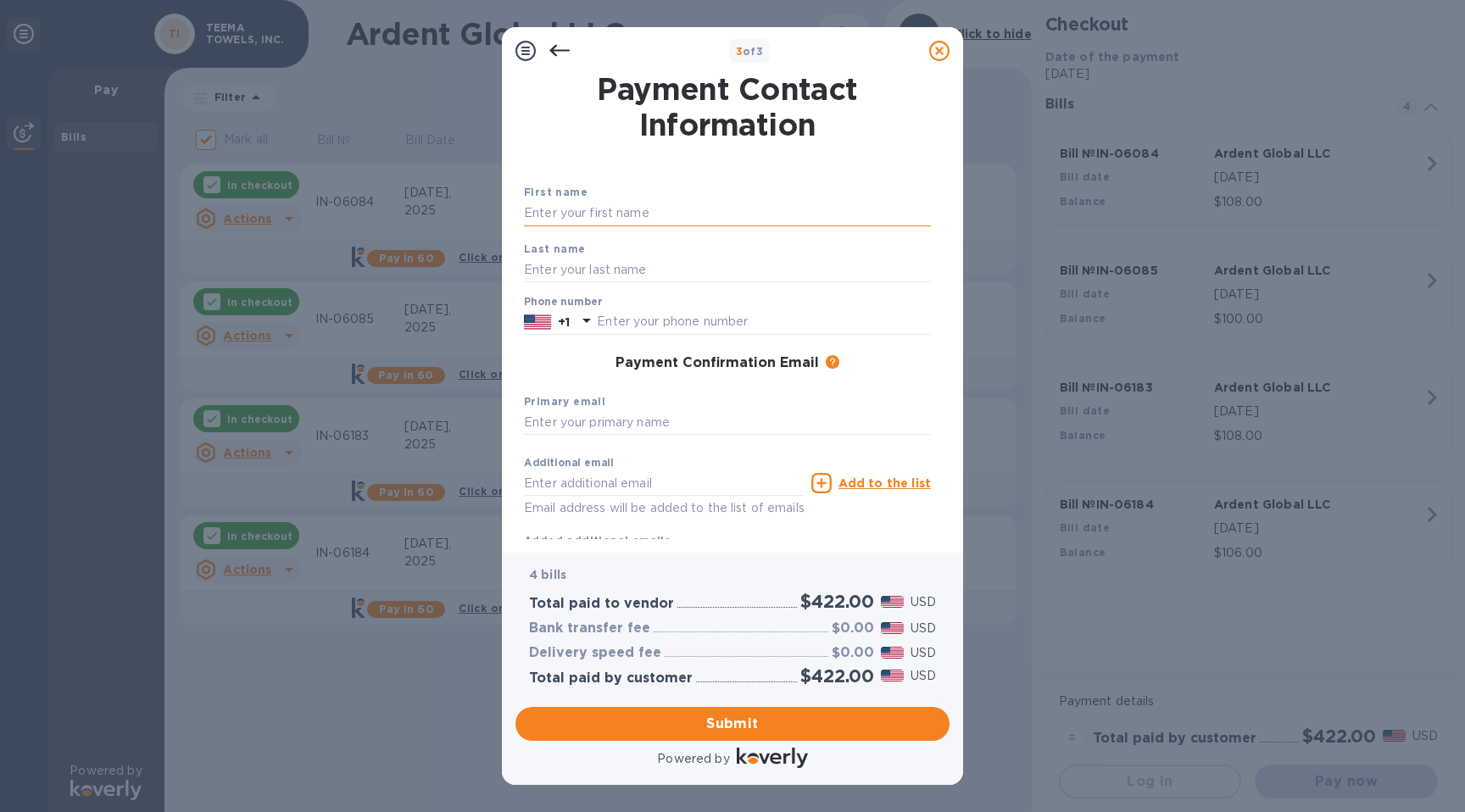
click at [800, 201] on input "text" at bounding box center [728, 213] width 407 height 26
type input "[PERSON_NAME]"
type input "8184422465"
type input "[EMAIL_ADDRESS][DOMAIN_NAME]"
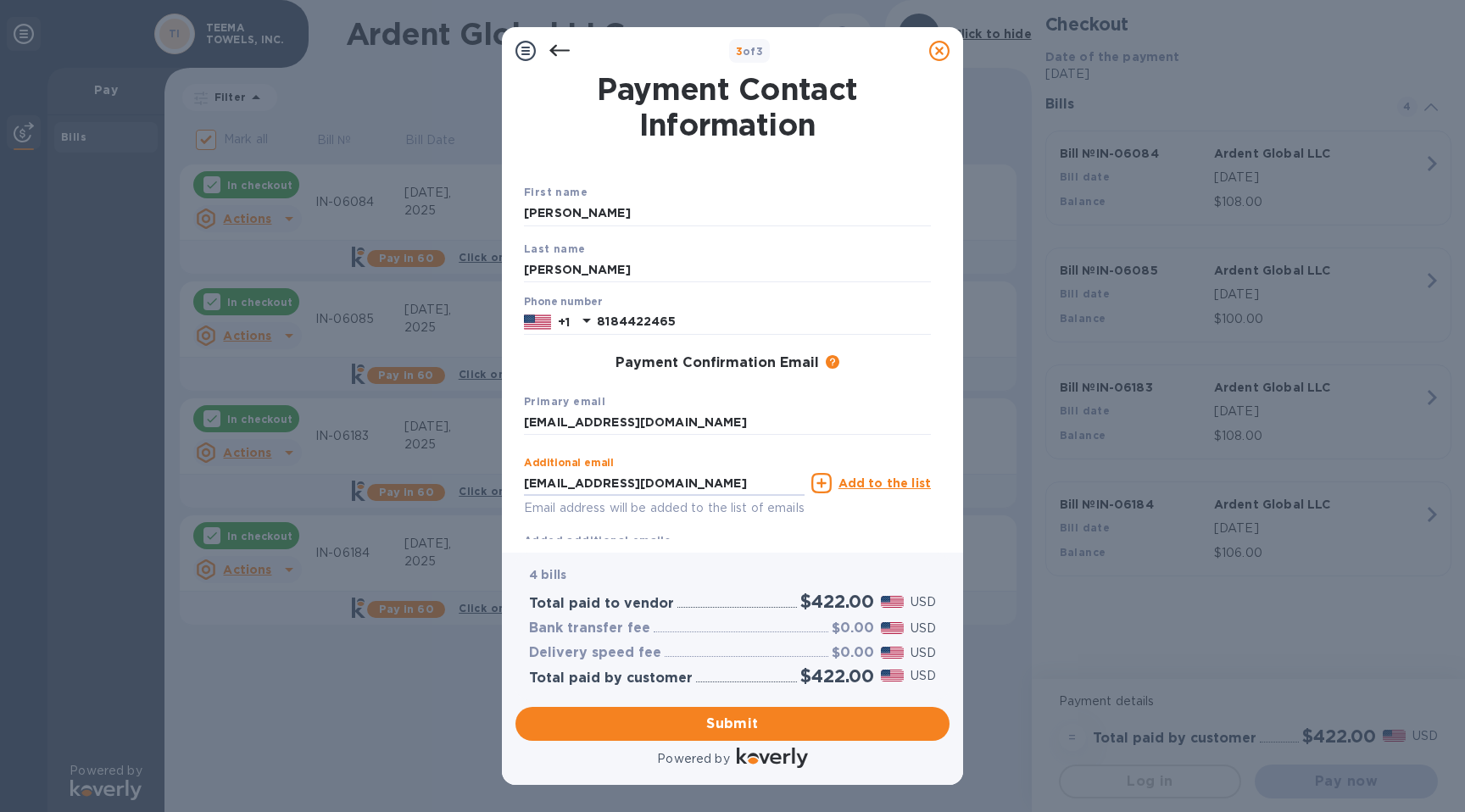
type input "[EMAIL_ADDRESS][DOMAIN_NAME]"
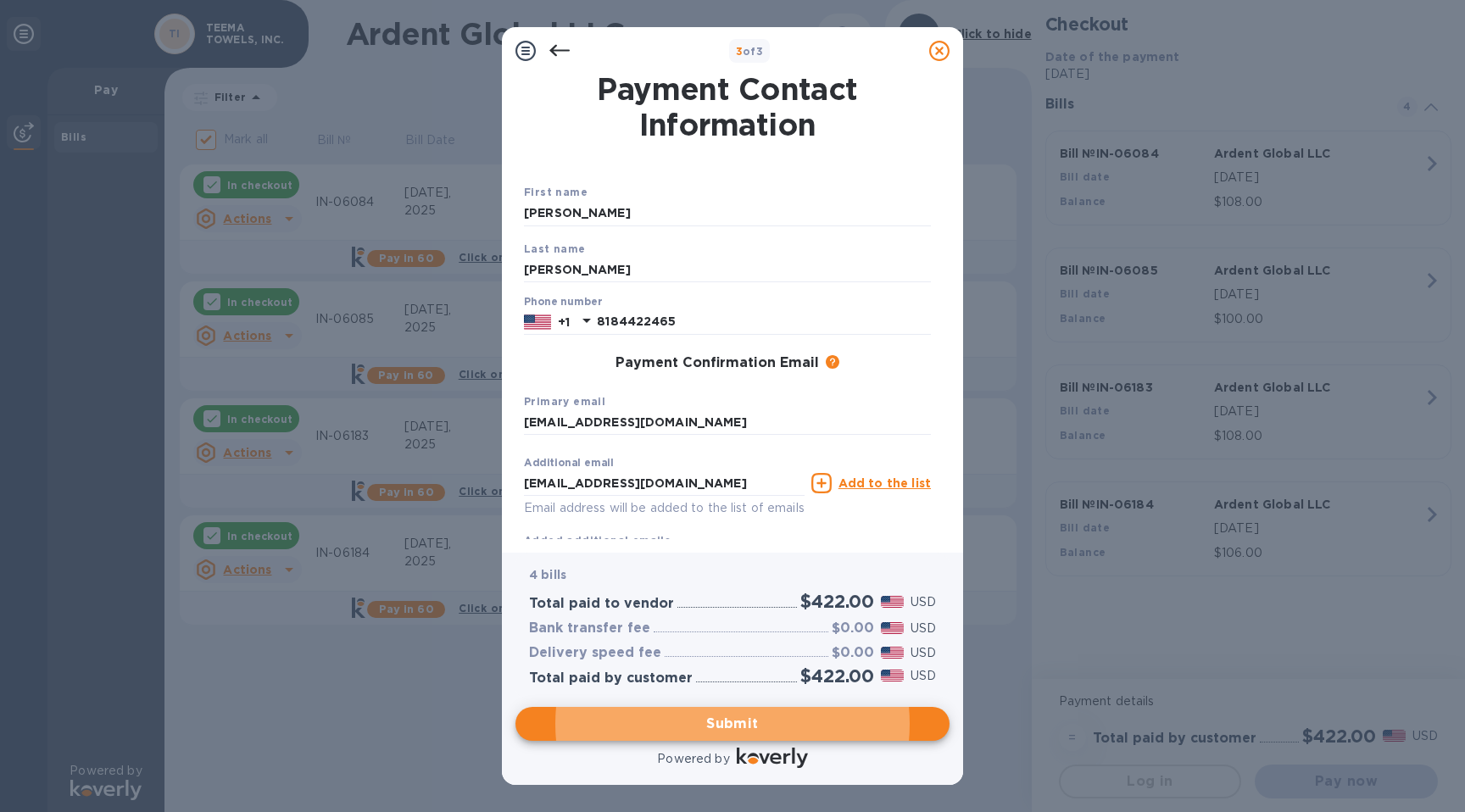
scroll to position [59, 0]
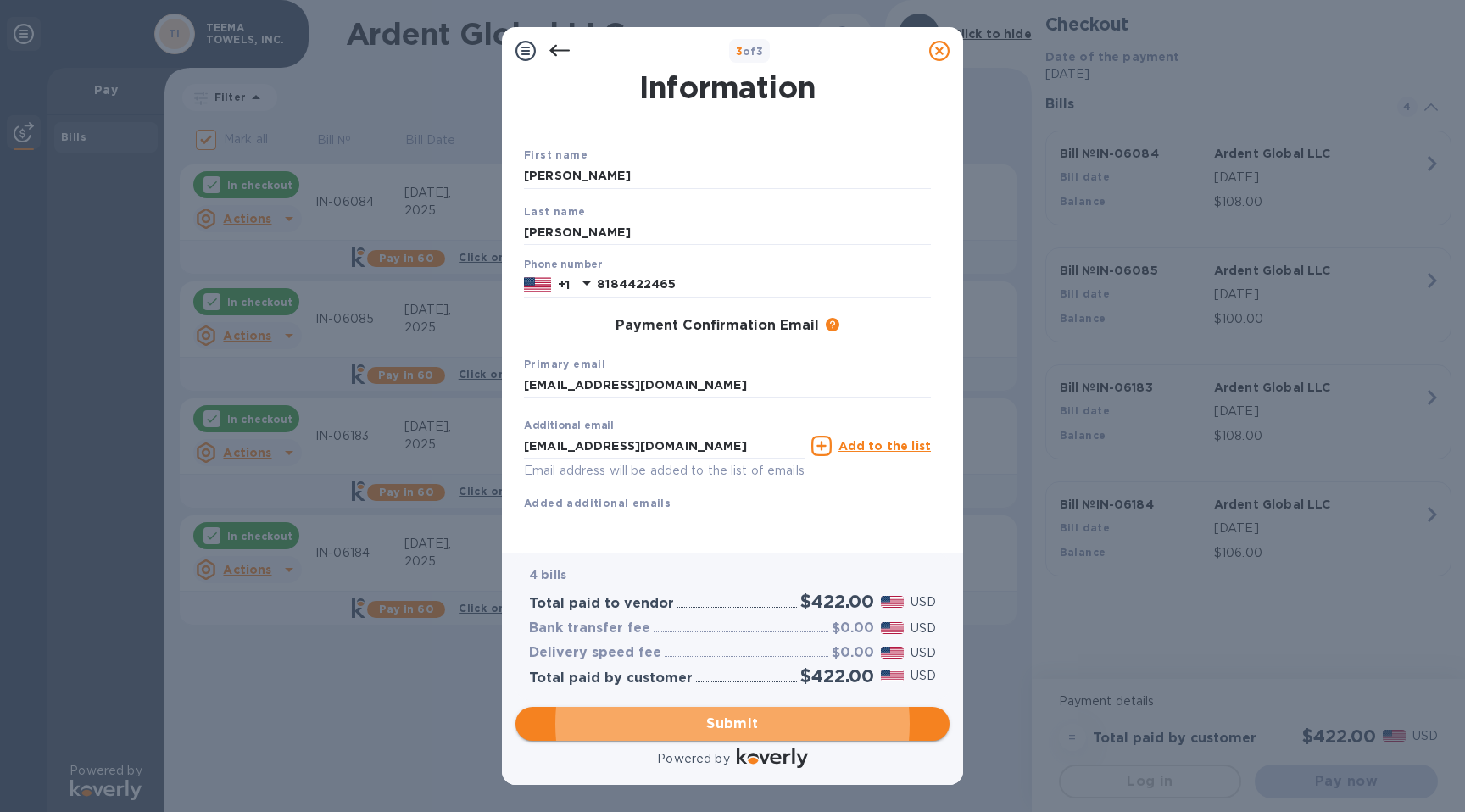
click at [742, 737] on button "Submit" at bounding box center [732, 724] width 434 height 34
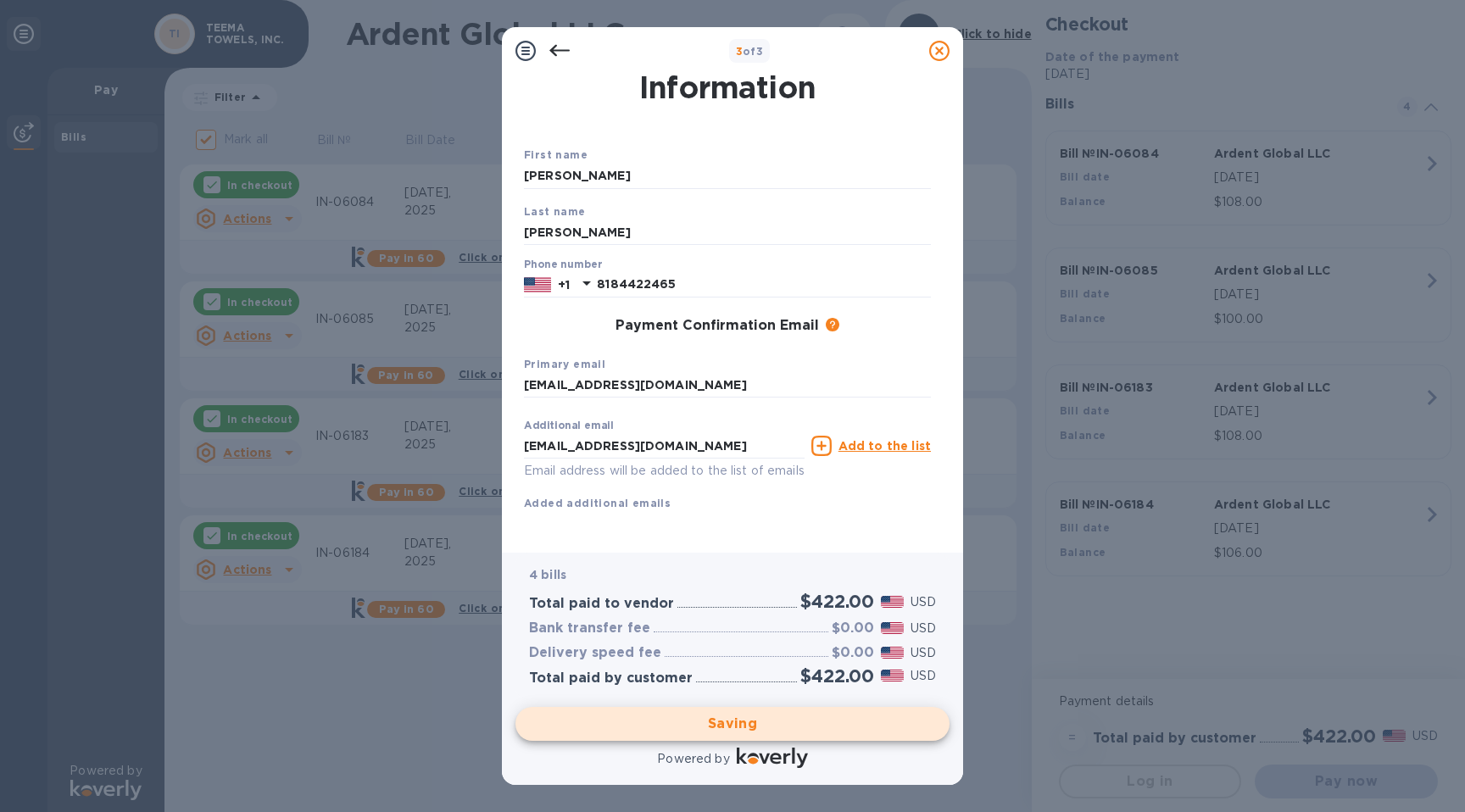
checkbox input "false"
